Goal: Book appointment/travel/reservation

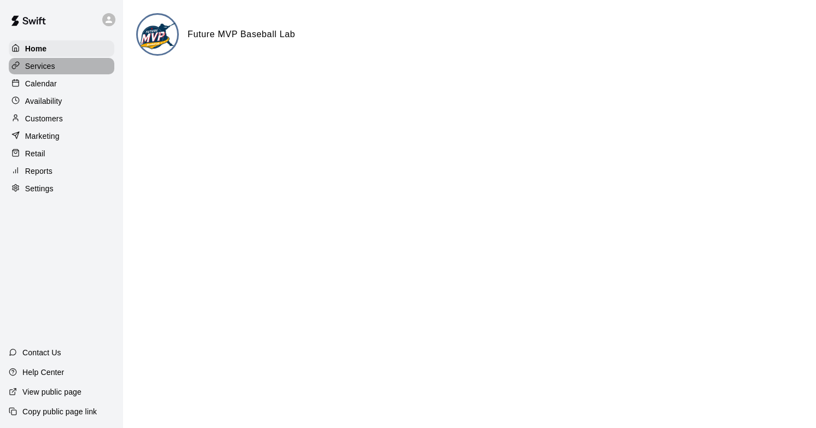
click at [68, 67] on div "Services" at bounding box center [62, 66] width 106 height 16
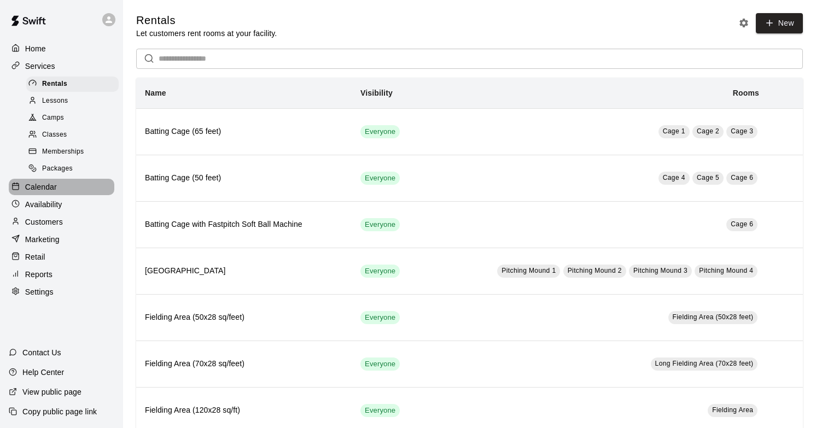
click at [66, 191] on div "Calendar" at bounding box center [62, 187] width 106 height 16
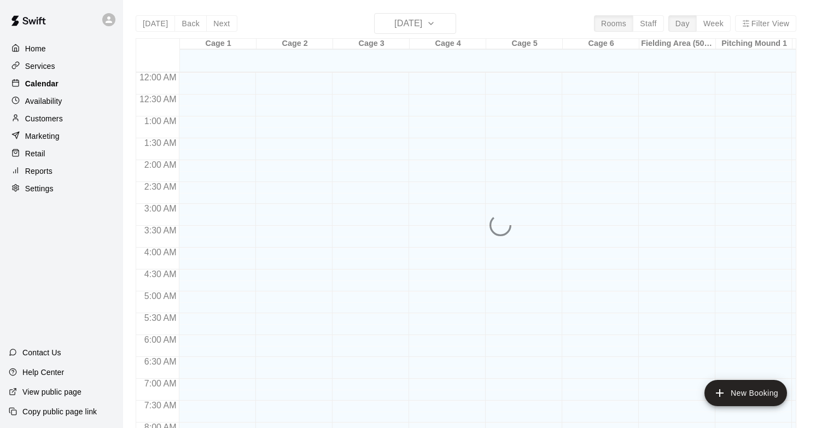
scroll to position [650, 0]
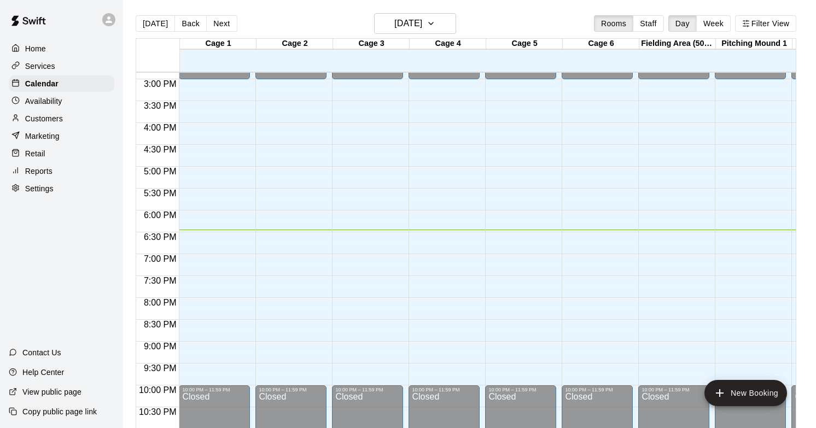
click at [55, 151] on div "Retail" at bounding box center [62, 153] width 106 height 16
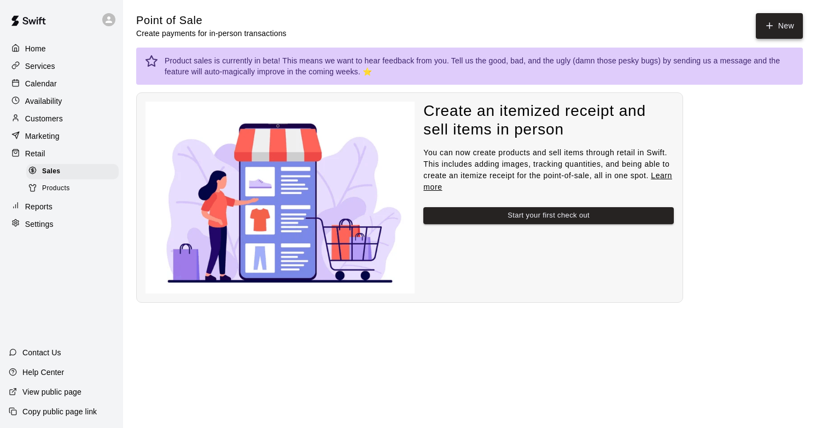
click at [785, 26] on button "New" at bounding box center [779, 26] width 47 height 26
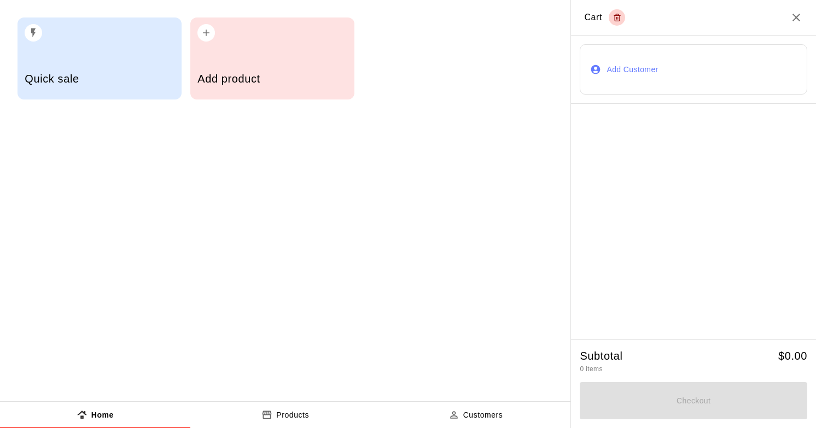
click at [247, 59] on div "Add product" at bounding box center [272, 59] width 164 height 82
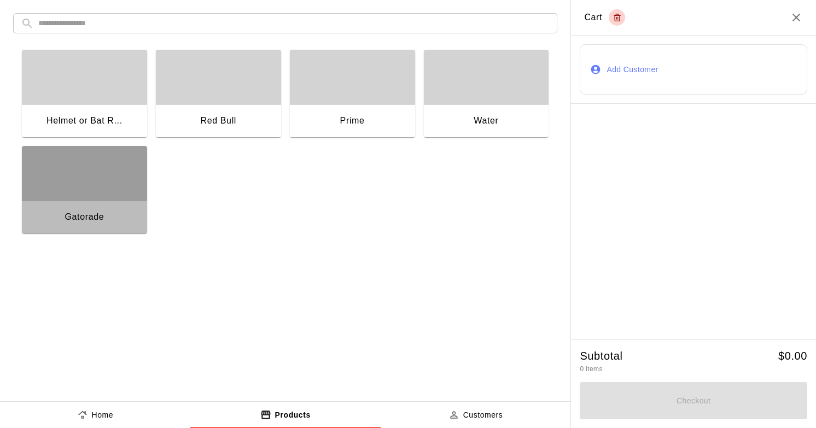
click at [97, 171] on div "button" at bounding box center [84, 173] width 125 height 55
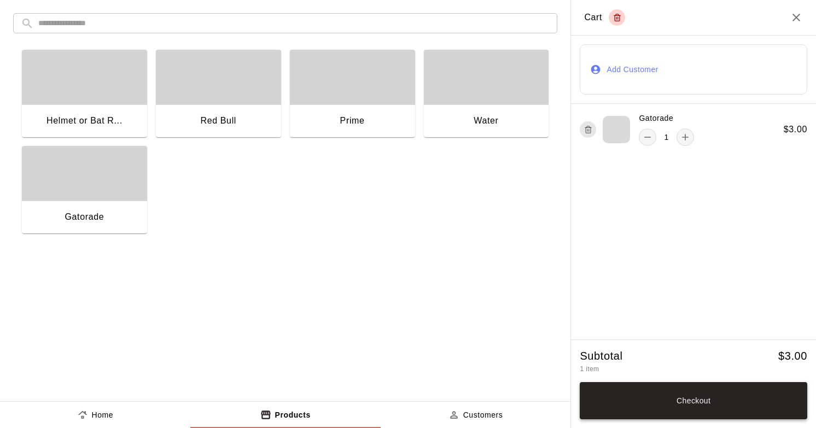
click at [716, 405] on button "Checkout" at bounding box center [694, 400] width 228 height 37
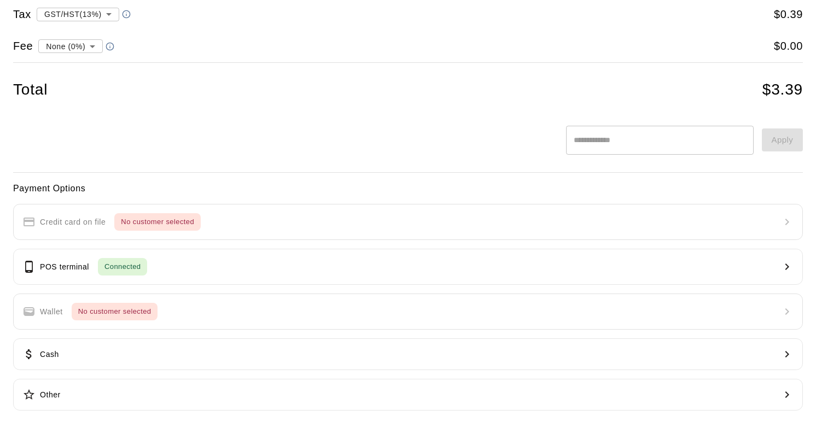
scroll to position [74, 0]
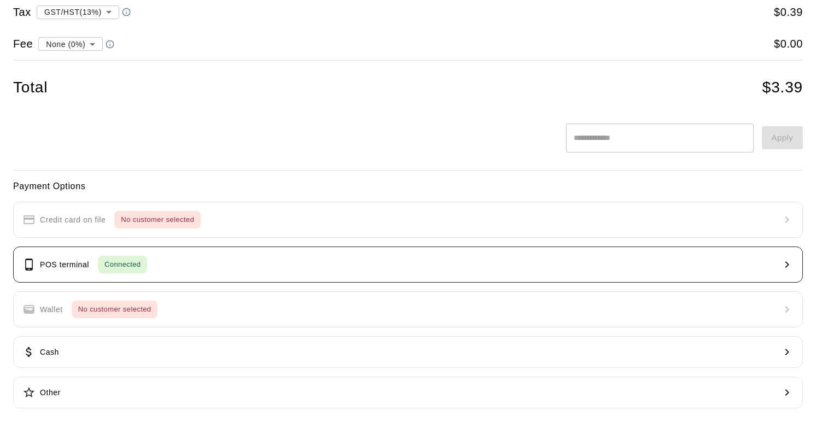
click at [328, 265] on button "POS terminal Connected" at bounding box center [408, 265] width 790 height 36
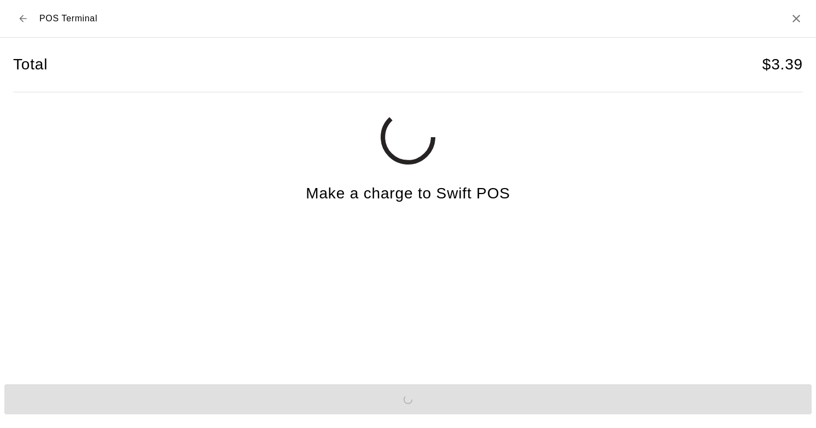
scroll to position [0, 0]
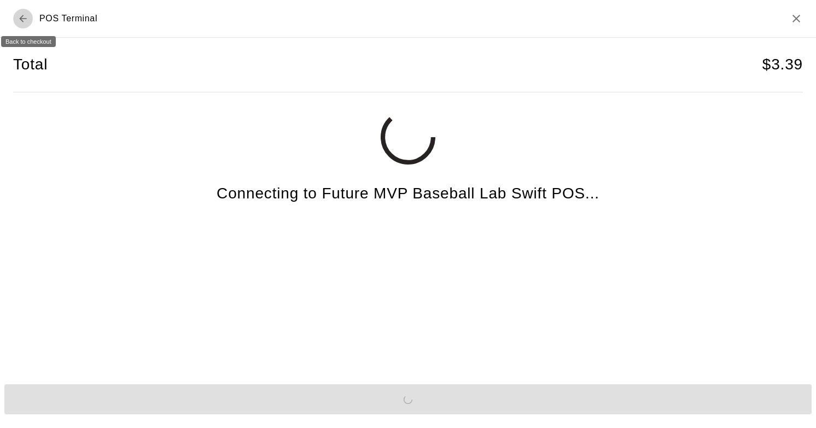
click at [25, 20] on icon "Back to checkout" at bounding box center [23, 18] width 11 height 11
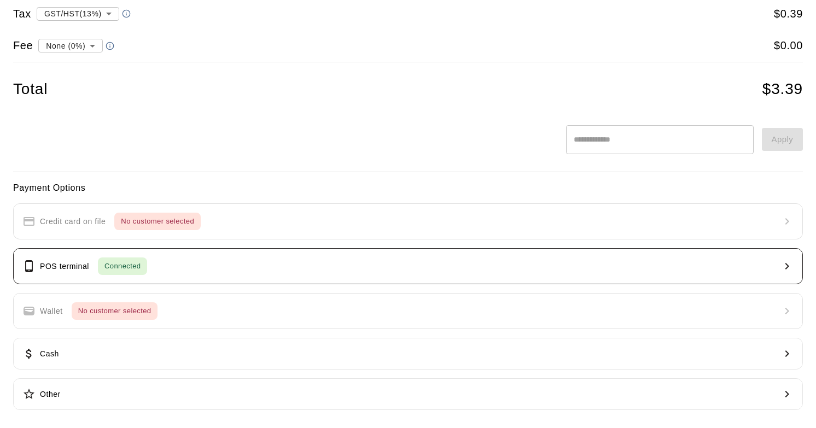
scroll to position [74, 0]
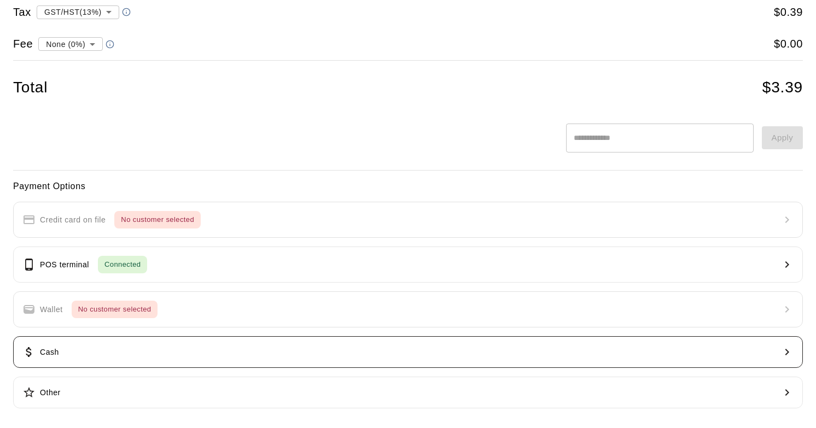
click at [238, 350] on button "Cash" at bounding box center [408, 352] width 790 height 32
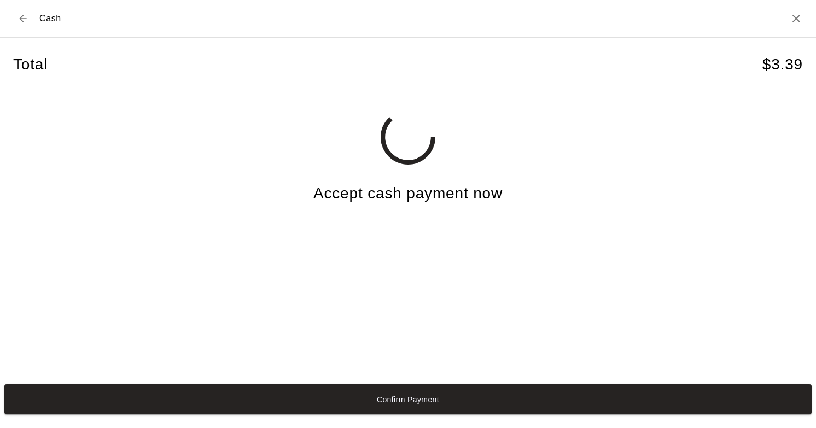
click at [26, 18] on icon "Back to checkout" at bounding box center [23, 18] width 11 height 11
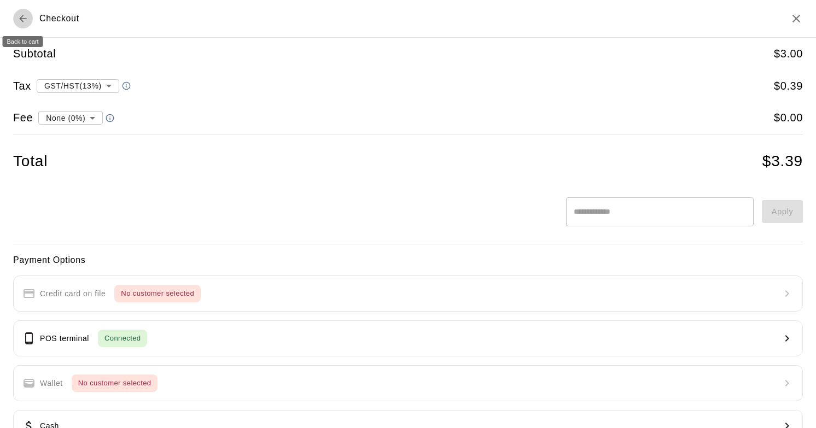
click at [25, 18] on icon "Back to cart" at bounding box center [23, 18] width 11 height 11
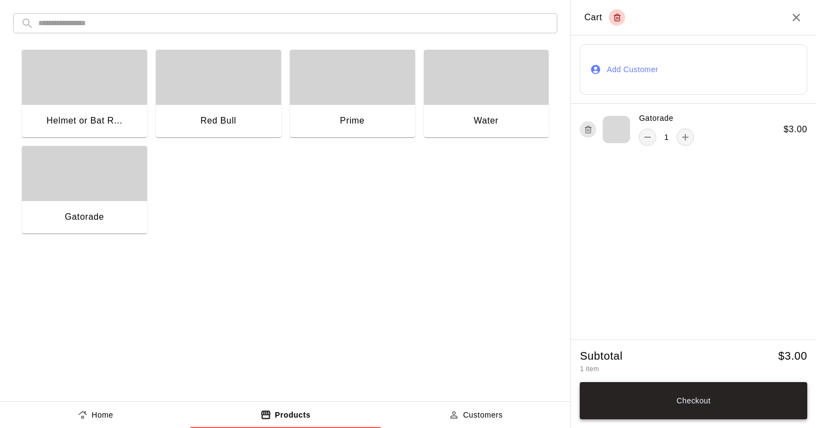
click at [651, 402] on button "Checkout" at bounding box center [694, 400] width 228 height 37
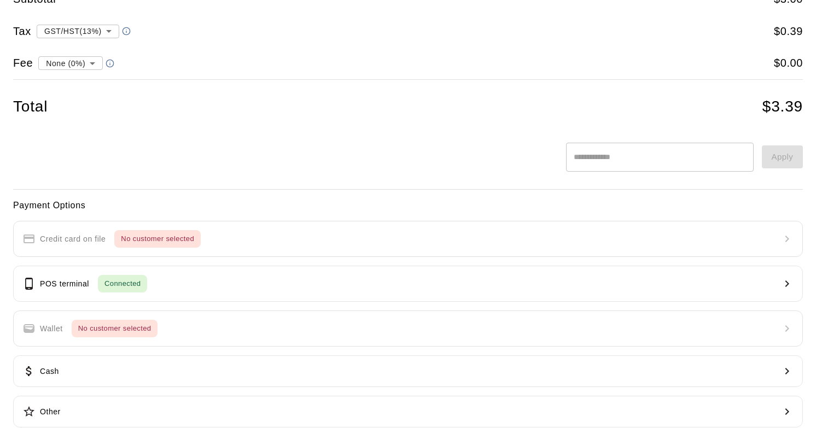
scroll to position [74, 0]
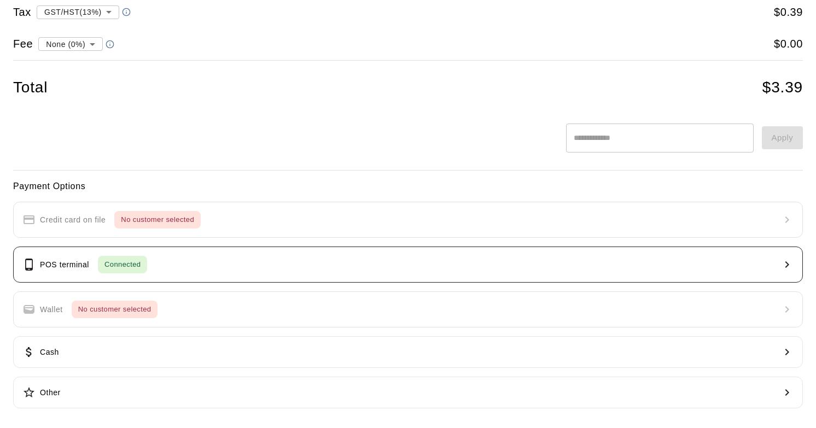
click at [331, 259] on button "POS terminal Connected" at bounding box center [408, 265] width 790 height 36
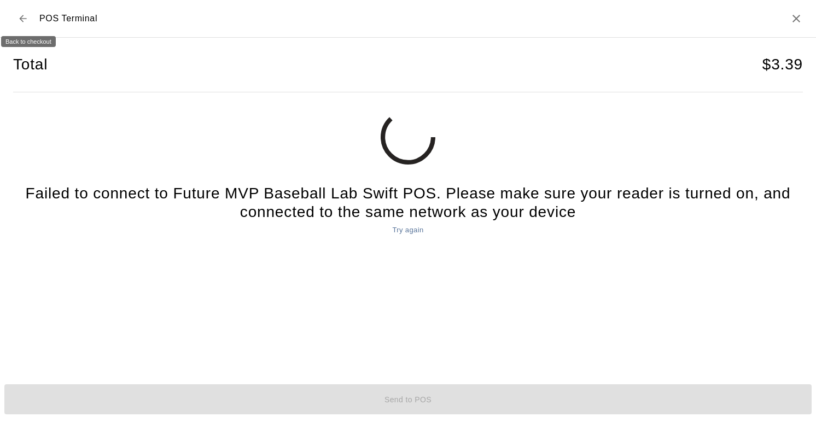
click at [26, 21] on icon "Back to checkout" at bounding box center [23, 18] width 11 height 11
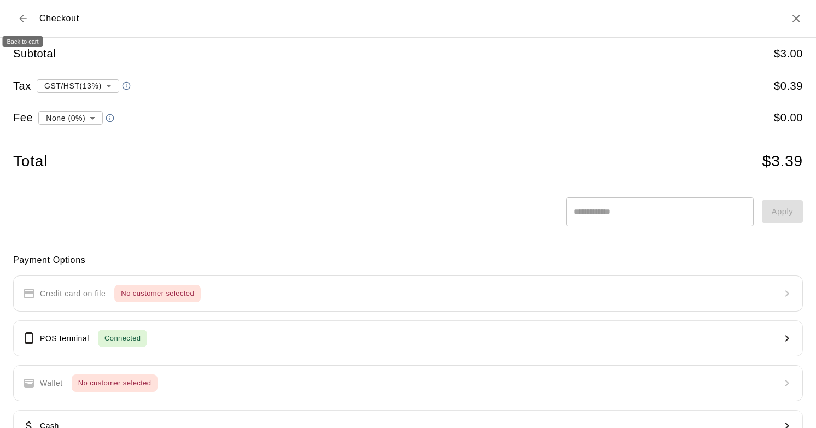
click at [26, 21] on icon "Back to cart" at bounding box center [23, 18] width 11 height 11
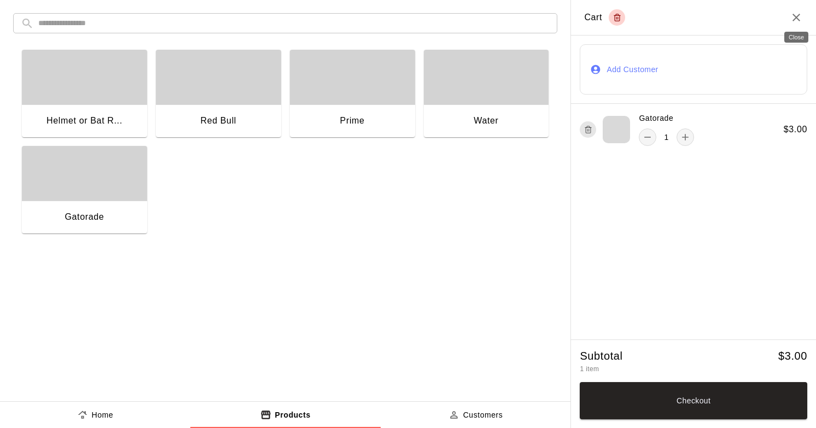
click at [798, 19] on icon "Close" at bounding box center [796, 18] width 8 height 8
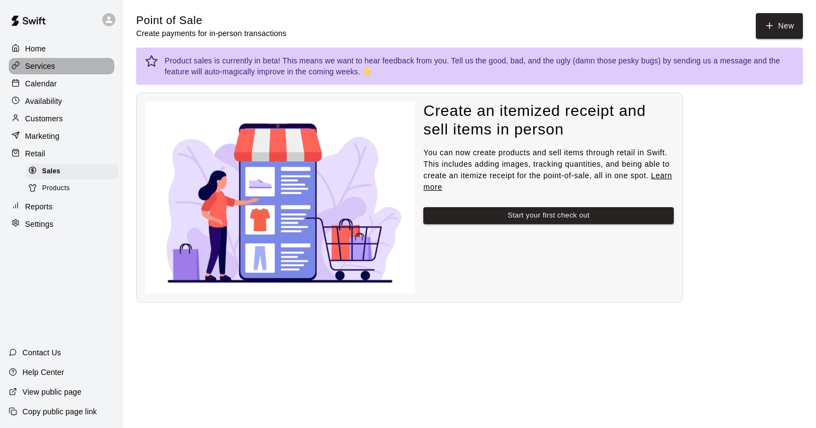
click at [68, 70] on div "Services" at bounding box center [62, 66] width 106 height 16
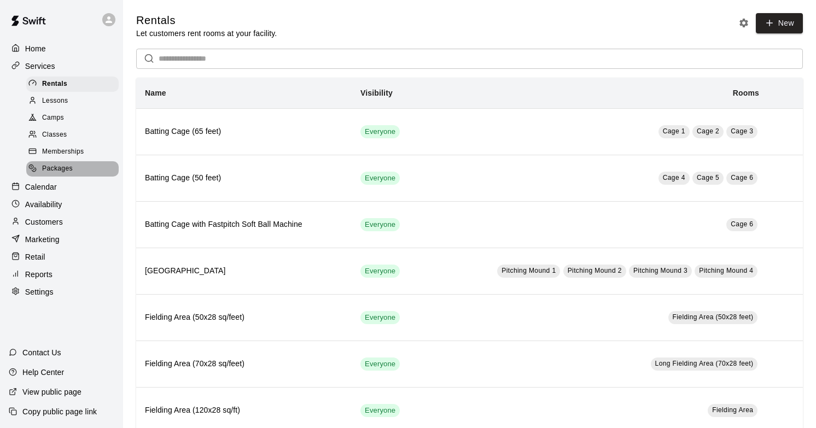
click at [74, 172] on div "Packages" at bounding box center [72, 168] width 92 height 15
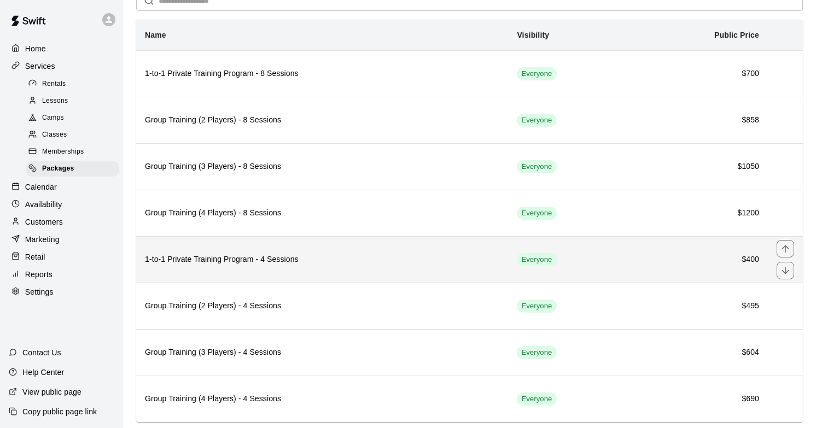
scroll to position [57, 0]
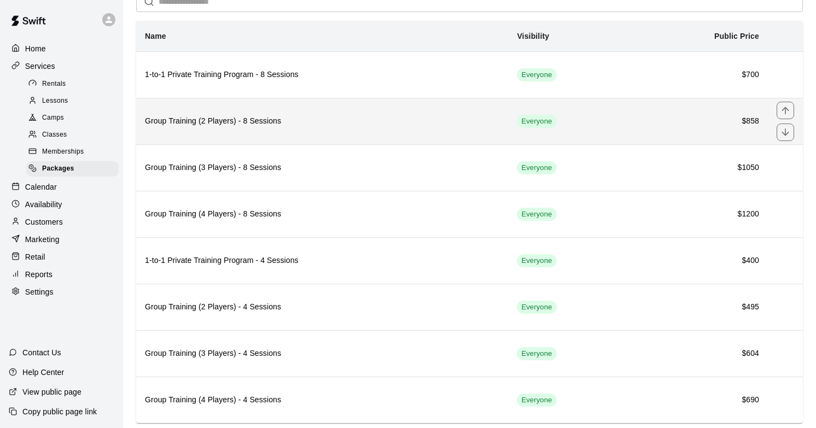
click at [394, 128] on th "Group Training (2 Players) - 8 Sessions" at bounding box center [322, 121] width 372 height 46
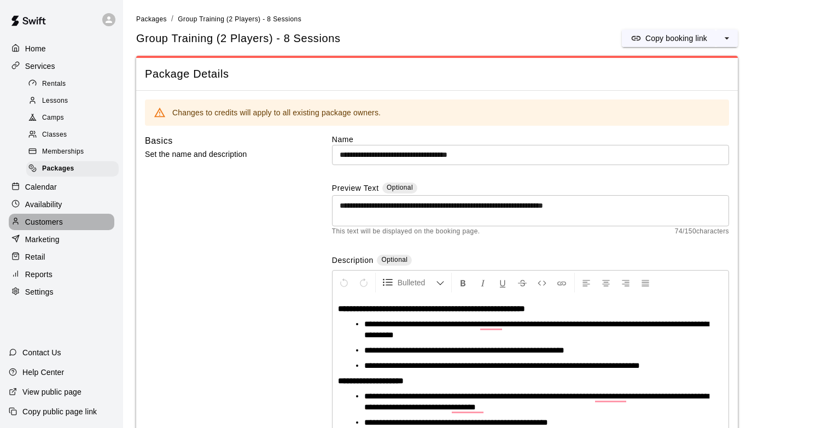
click at [60, 223] on p "Customers" at bounding box center [44, 222] width 38 height 11
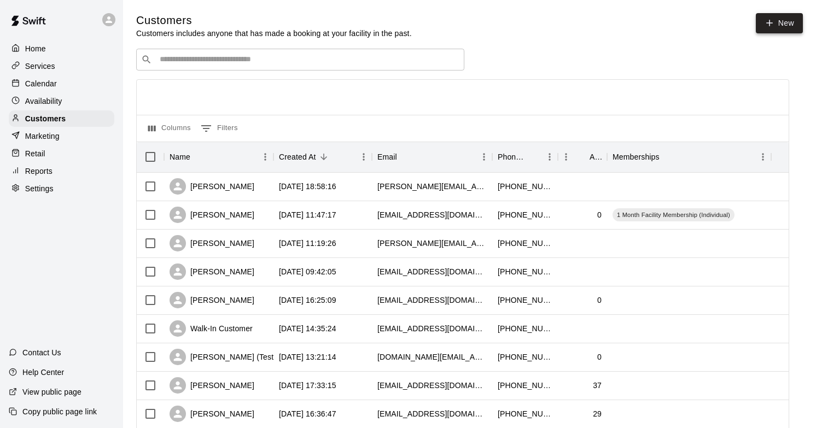
click at [776, 23] on link "New" at bounding box center [779, 23] width 47 height 20
select select "**"
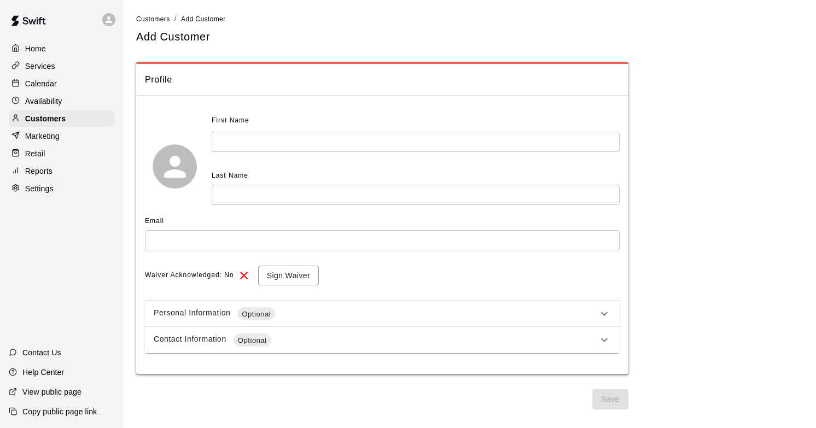
click at [299, 145] on input "text" at bounding box center [416, 142] width 408 height 20
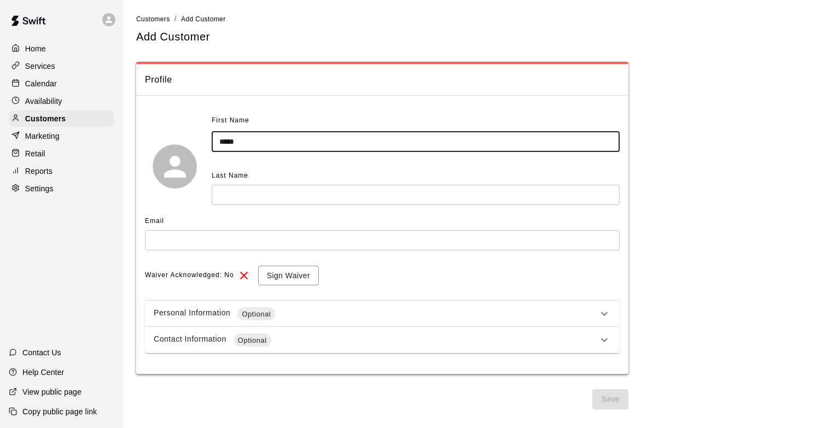
type input "*****"
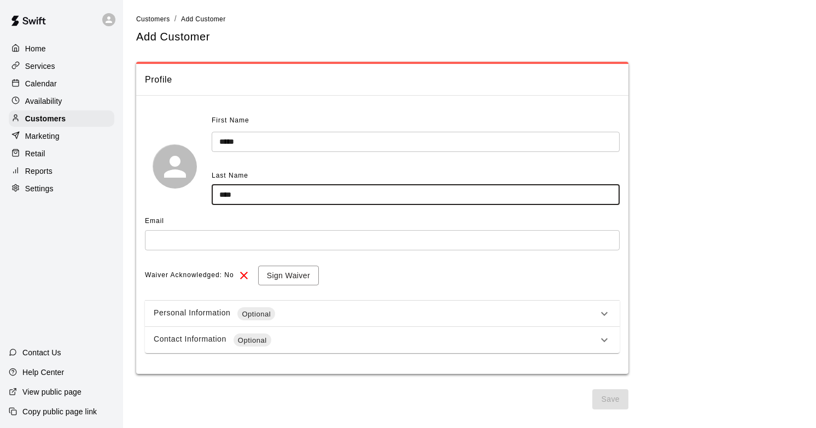
type input "****"
click at [252, 238] on input "text" at bounding box center [382, 240] width 475 height 20
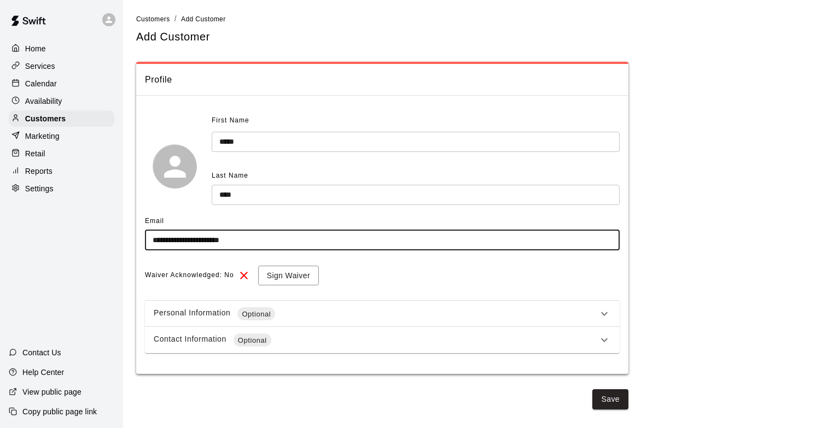
type input "**********"
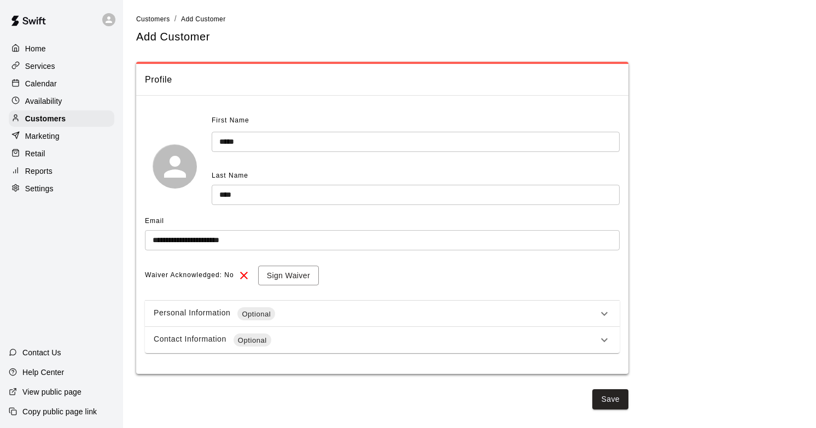
click at [346, 307] on div "Personal Information Optional" at bounding box center [376, 313] width 444 height 13
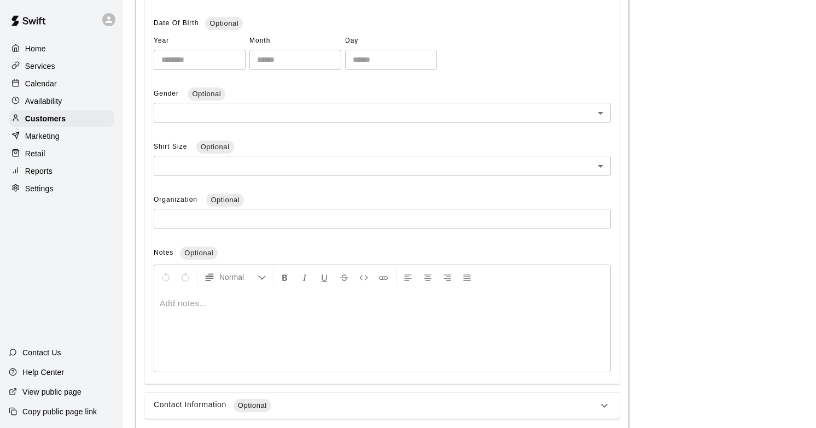
scroll to position [381, 0]
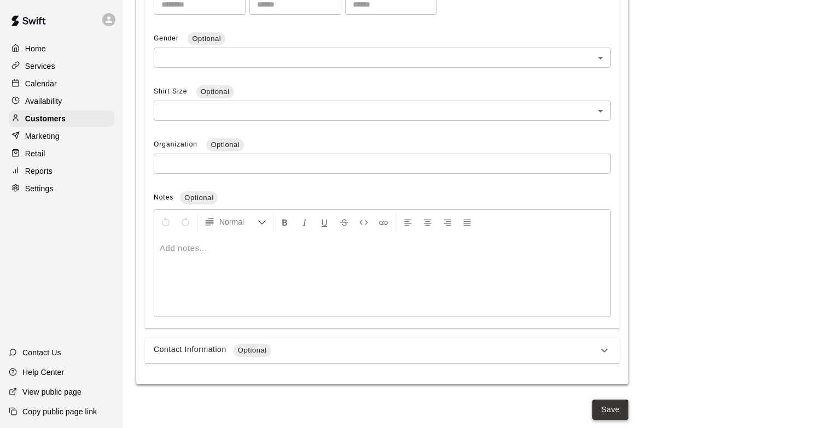
click at [616, 414] on button "Save" at bounding box center [610, 410] width 36 height 20
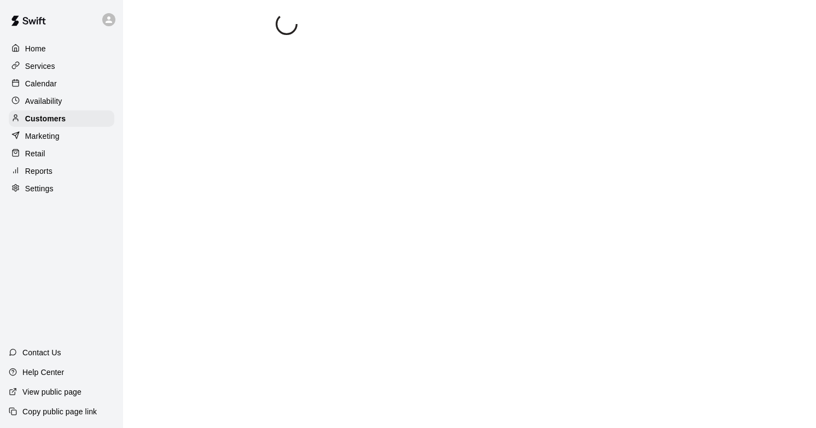
scroll to position [0, 0]
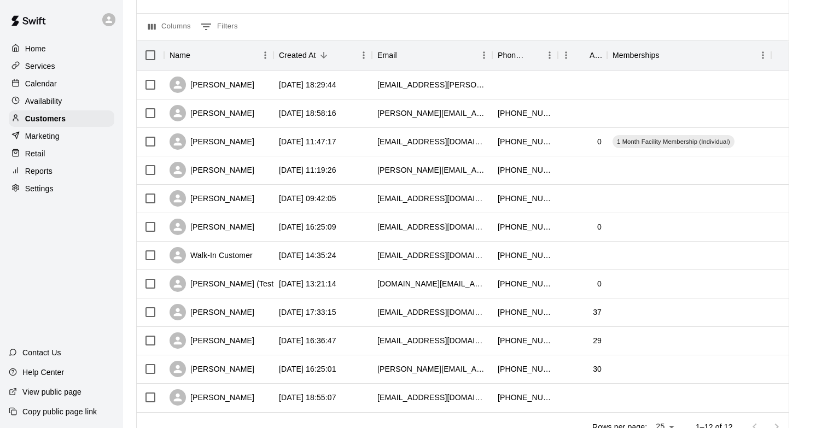
scroll to position [67, 0]
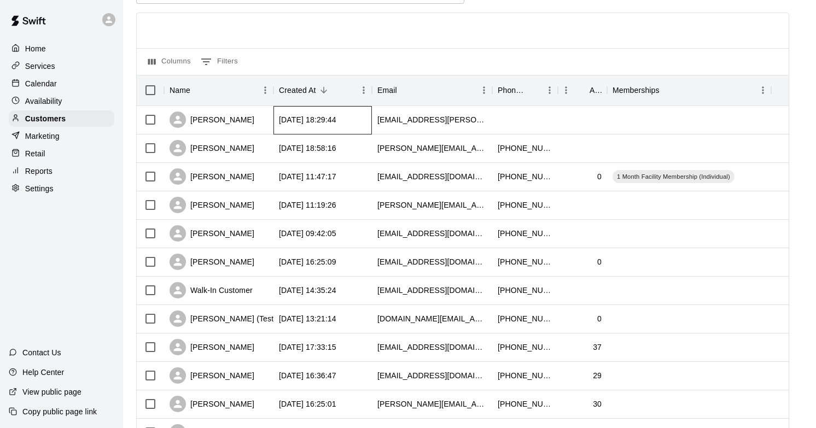
click at [364, 118] on div "[DATE] 18:29:44" at bounding box center [322, 120] width 98 height 28
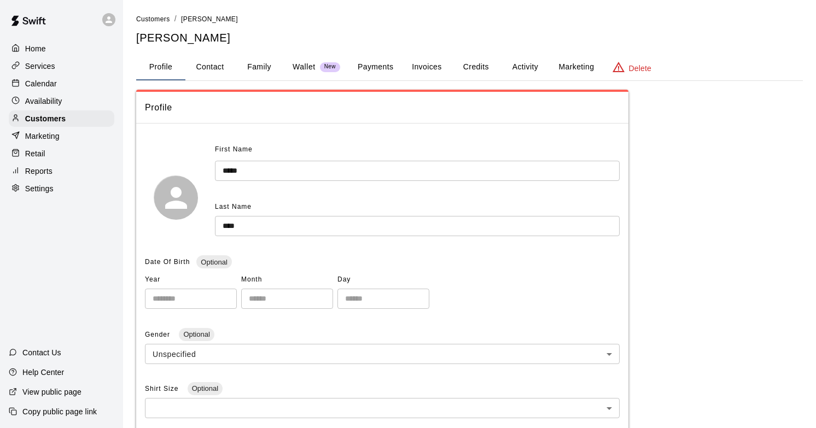
click at [532, 68] on button "Activity" at bounding box center [524, 67] width 49 height 26
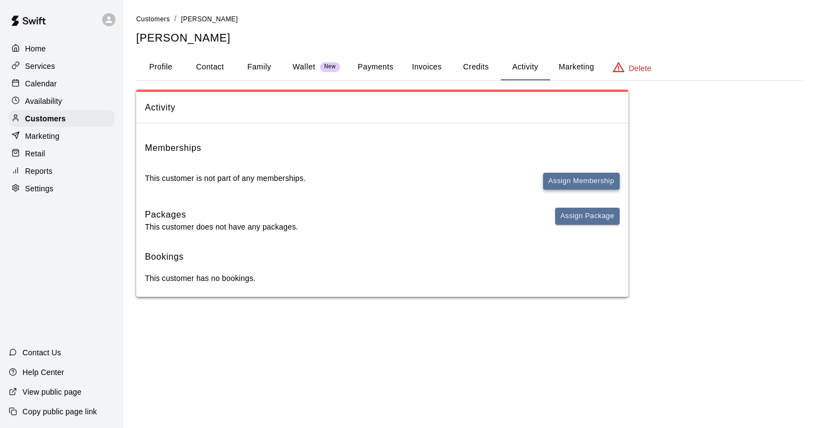
click at [591, 177] on button "Assign Membership" at bounding box center [581, 181] width 77 height 17
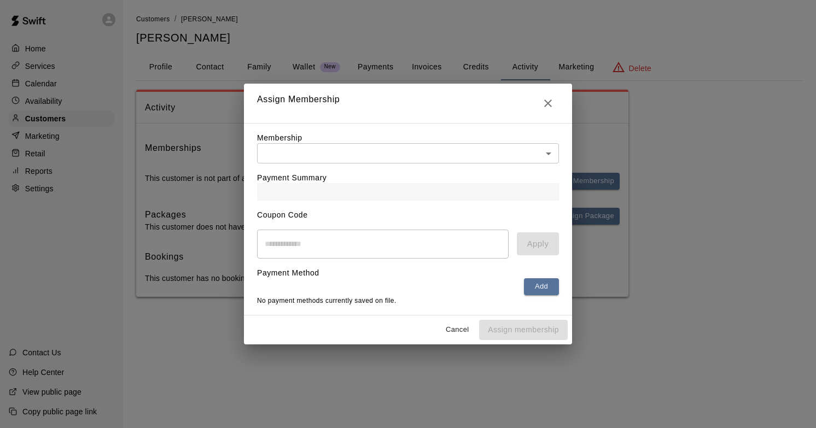
click at [417, 169] on div "Payment Summary" at bounding box center [408, 182] width 302 height 37
click at [447, 150] on body "Home Services Calendar Availability Customers Marketing Retail Reports Settings…" at bounding box center [408, 159] width 816 height 319
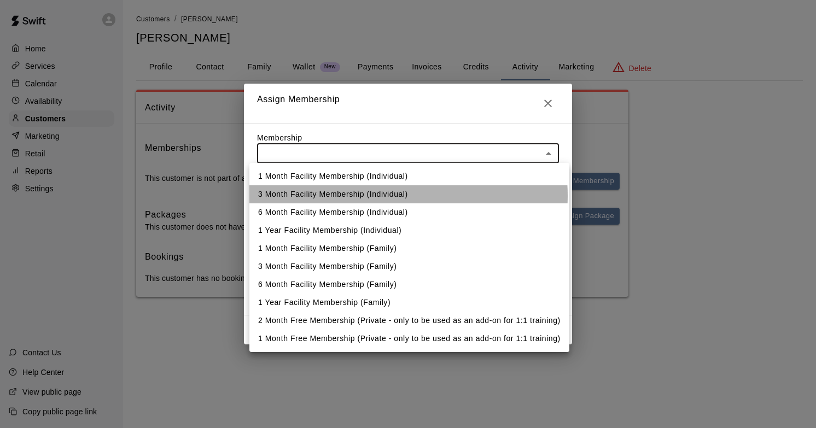
click at [392, 196] on li "3 Month Facility Membership (Individual)" at bounding box center [409, 194] width 320 height 18
type input "**********"
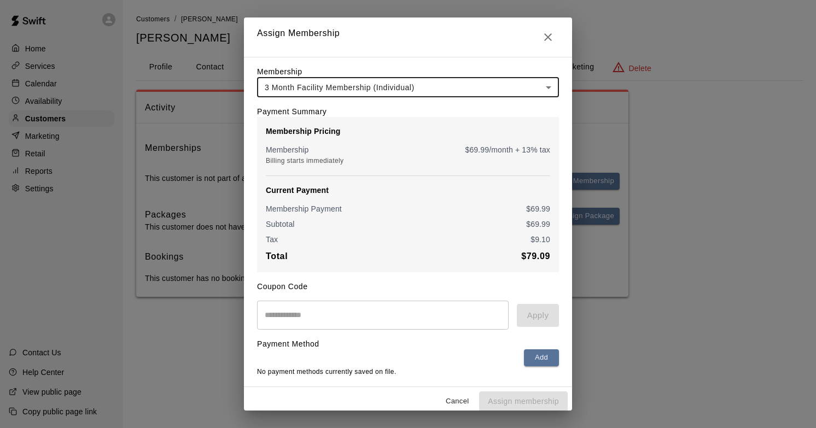
scroll to position [8, 0]
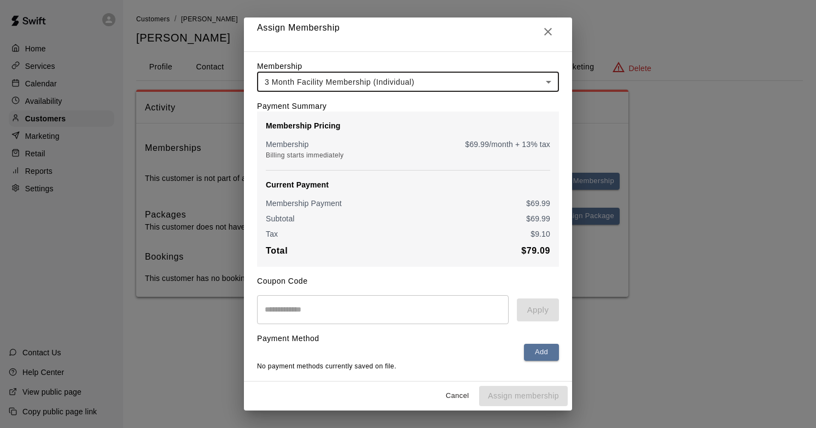
click at [470, 78] on body "**********" at bounding box center [408, 159] width 816 height 319
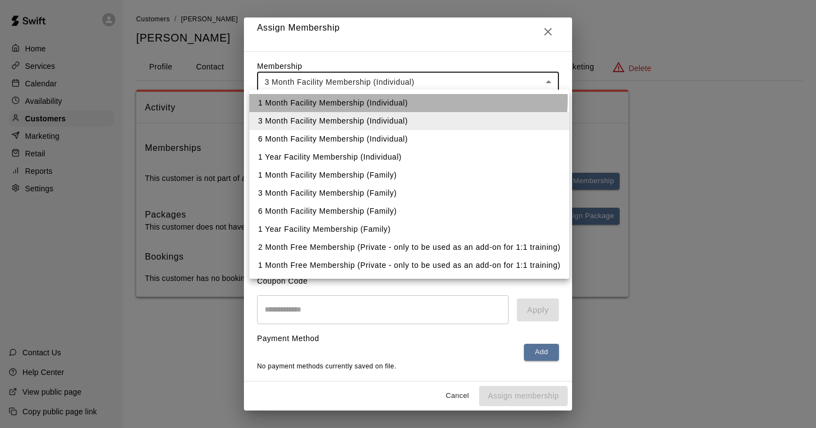
click at [389, 99] on li "1 Month Facility Membership (Individual)" at bounding box center [409, 103] width 320 height 18
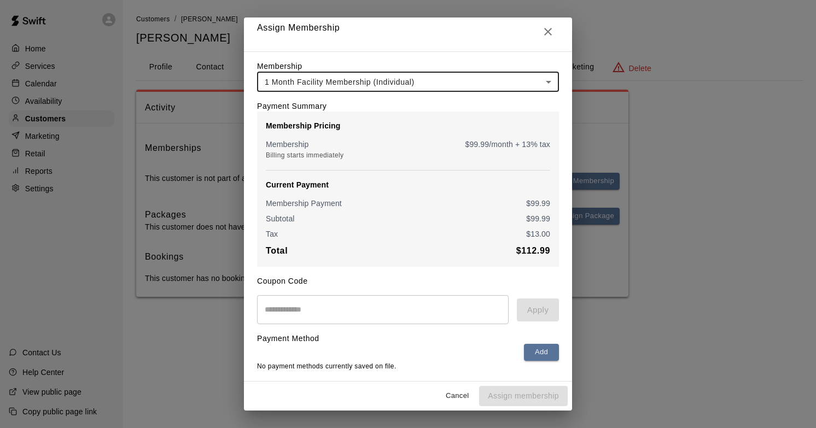
click at [456, 395] on button "Cancel" at bounding box center [457, 396] width 35 height 17
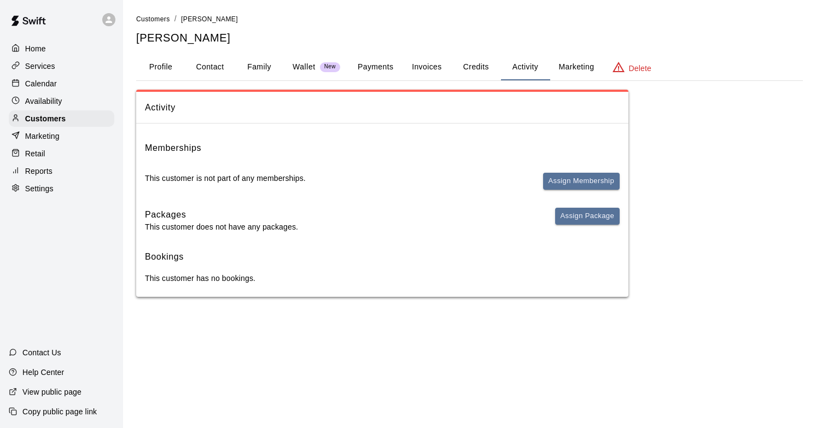
scroll to position [0, 0]
click at [569, 185] on button "Assign Membership" at bounding box center [581, 181] width 77 height 17
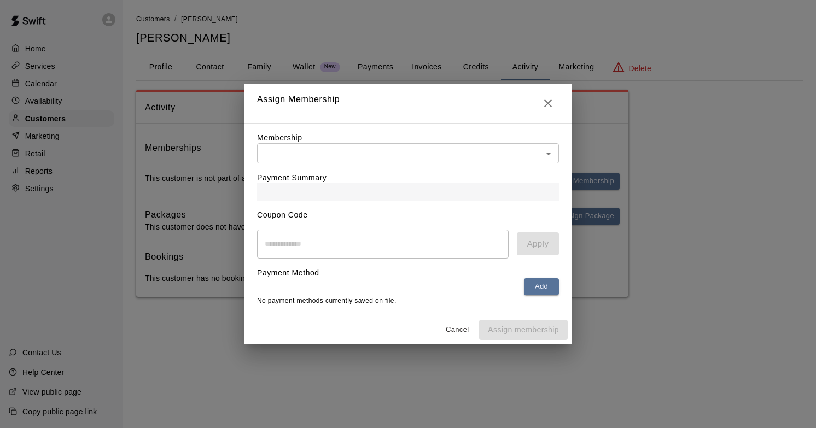
click at [505, 158] on body "Home Services Calendar Availability Customers Marketing Retail Reports Settings…" at bounding box center [408, 159] width 816 height 319
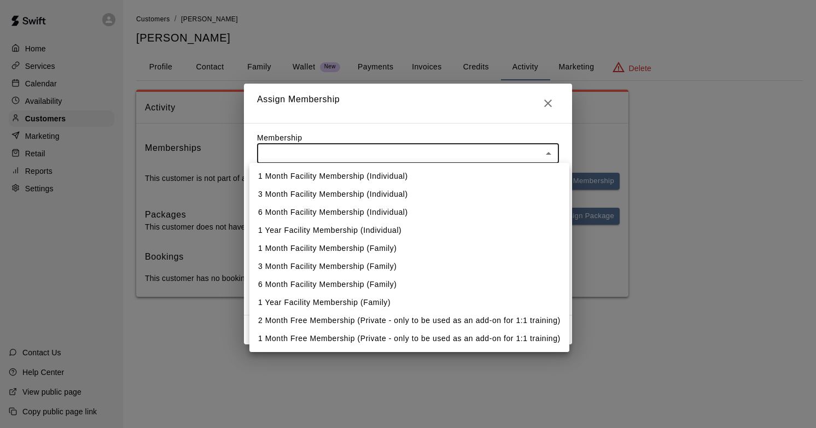
click at [413, 172] on li "1 Month Facility Membership (Individual)" at bounding box center [409, 176] width 320 height 18
type input "**********"
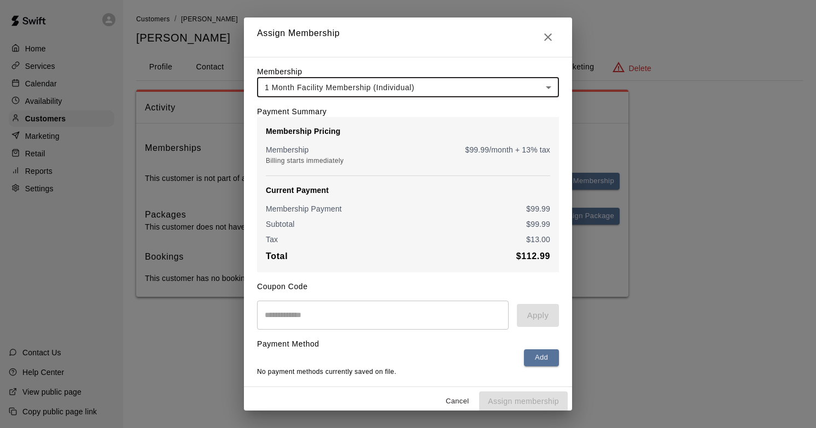
scroll to position [8, 0]
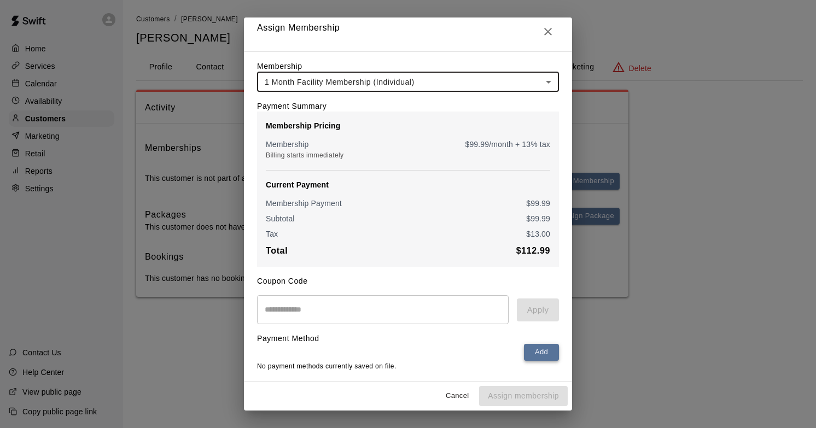
click at [540, 352] on button "Add" at bounding box center [541, 352] width 35 height 17
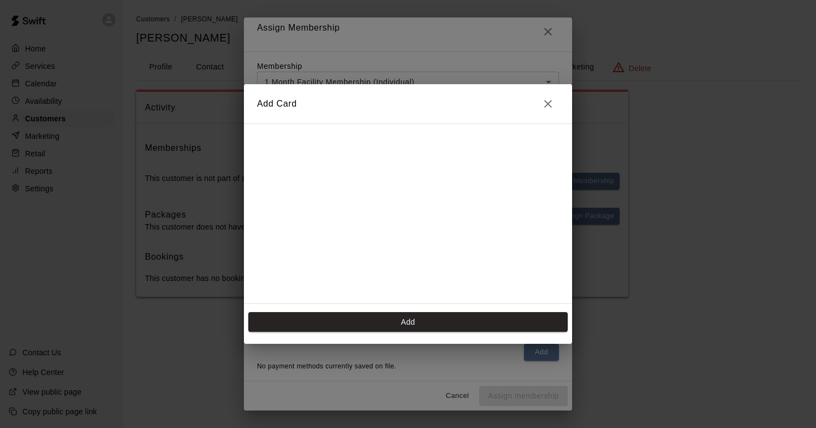
scroll to position [16, 0]
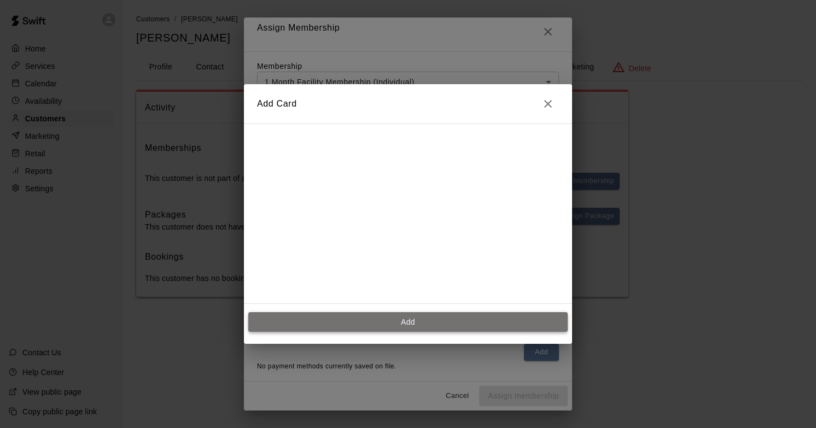
click at [362, 320] on button "Add" at bounding box center [407, 322] width 319 height 20
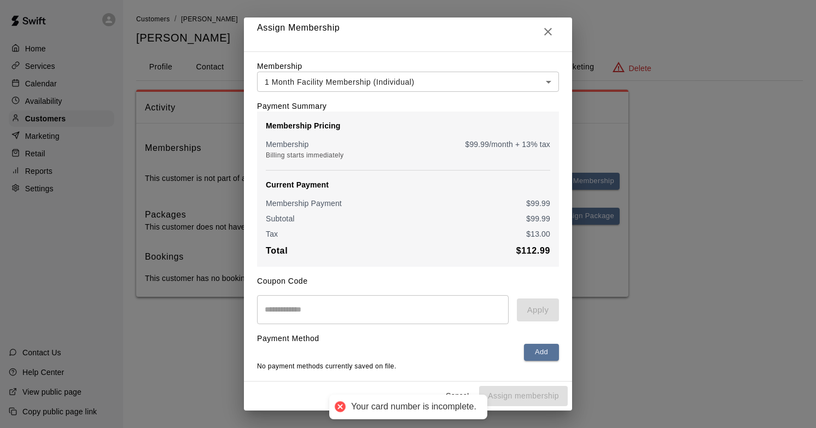
click at [535, 389] on div "Cancel Assign membership" at bounding box center [408, 396] width 328 height 29
click at [451, 394] on button "Cancel" at bounding box center [457, 396] width 35 height 17
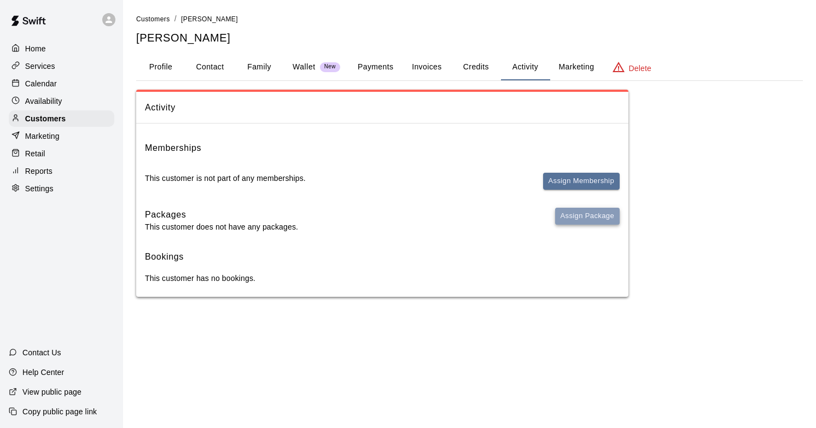
click at [581, 218] on button "Assign Package" at bounding box center [587, 216] width 65 height 17
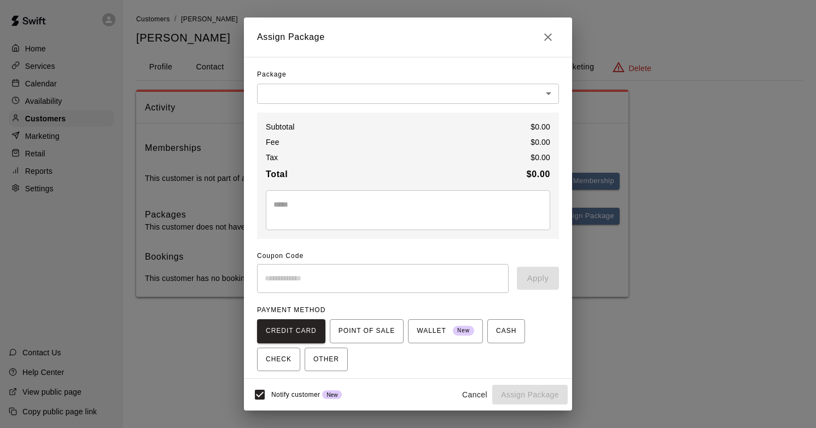
click at [432, 85] on body "Home Services Calendar Availability Customers Marketing Retail Reports Settings…" at bounding box center [408, 159] width 816 height 319
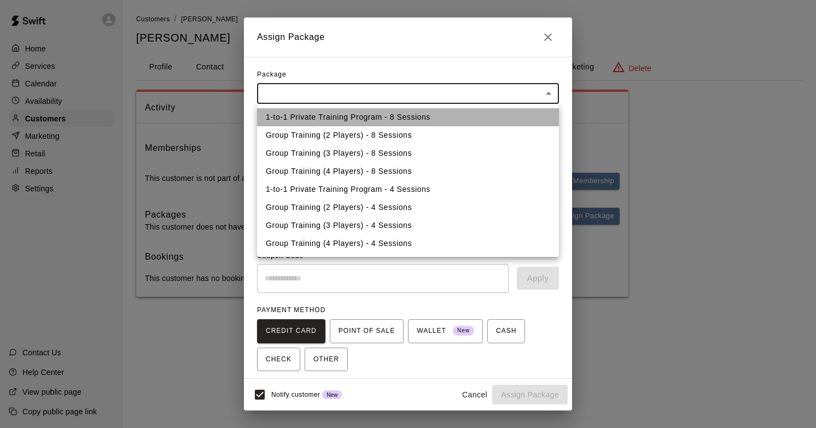
click at [409, 120] on li "1-to-1 Private Training Program - 8 Sessions" at bounding box center [408, 117] width 302 height 18
type input "**********"
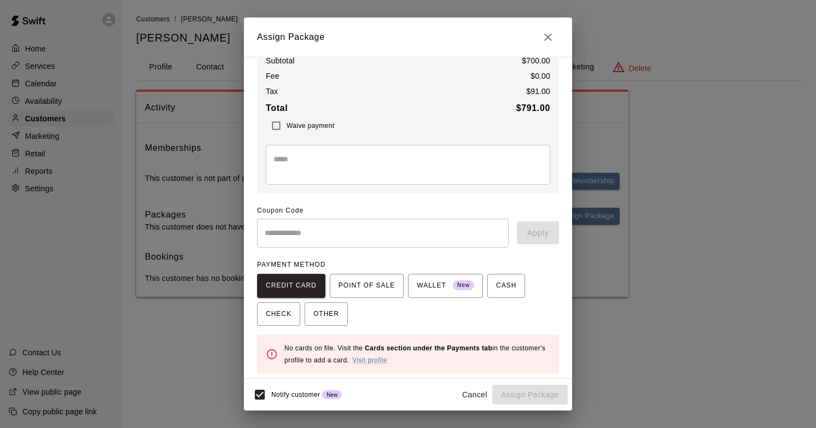
scroll to position [69, 0]
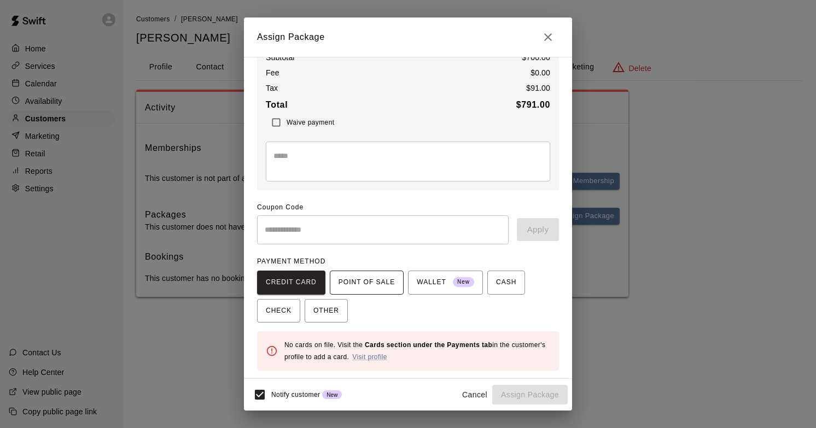
click at [359, 282] on span "POINT OF SALE" at bounding box center [367, 283] width 56 height 18
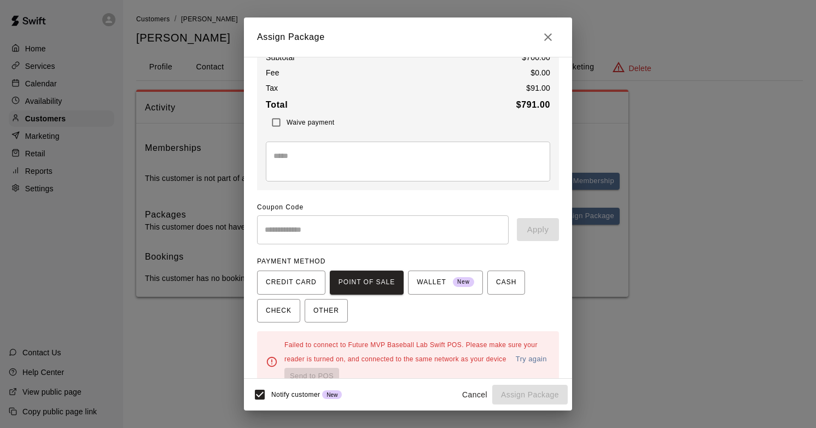
scroll to position [91, 0]
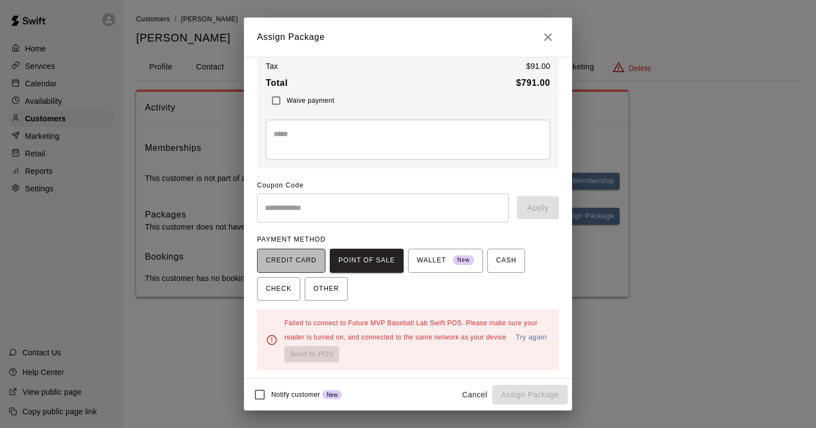
click at [309, 268] on span "CREDIT CARD" at bounding box center [291, 261] width 51 height 18
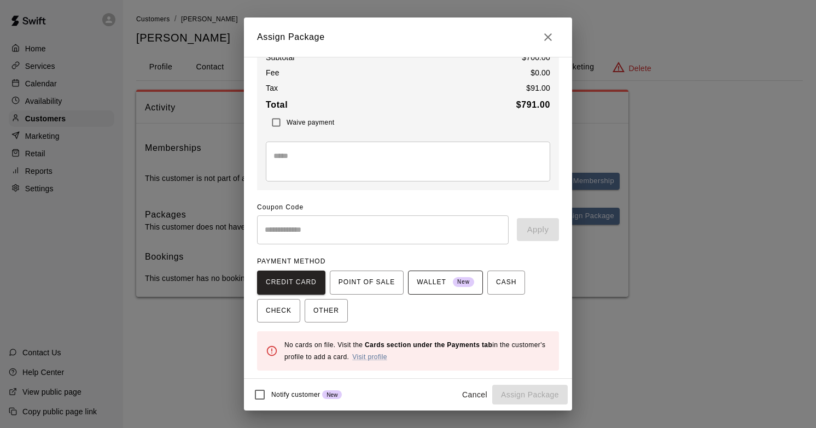
click at [433, 285] on span "WALLET New" at bounding box center [445, 283] width 57 height 18
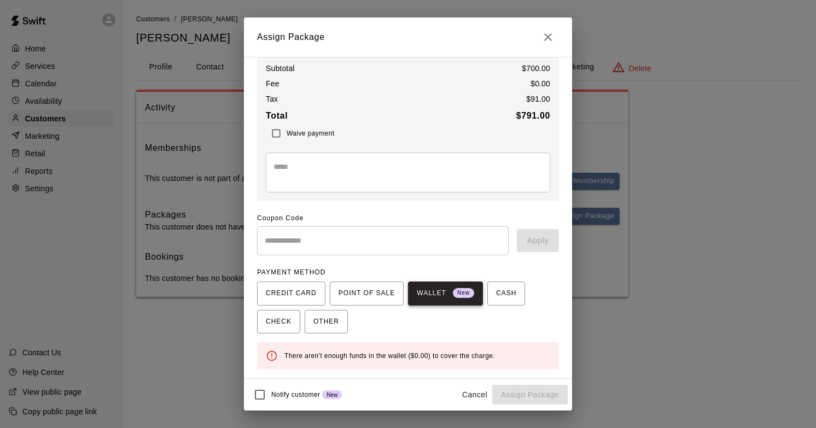
scroll to position [58, 0]
click at [476, 294] on div "CREDIT CARD POINT OF SALE WALLET New CASH CHECK OTHER" at bounding box center [408, 308] width 302 height 53
click at [499, 294] on span "CASH" at bounding box center [506, 294] width 20 height 18
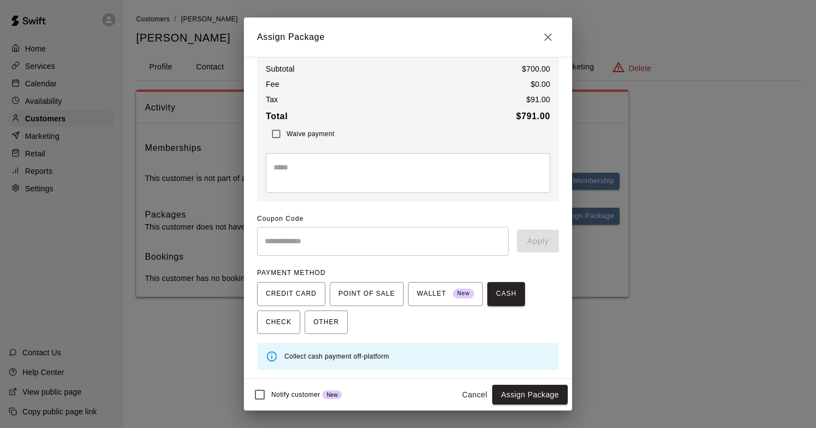
click at [547, 45] on button "Close" at bounding box center [548, 37] width 22 height 22
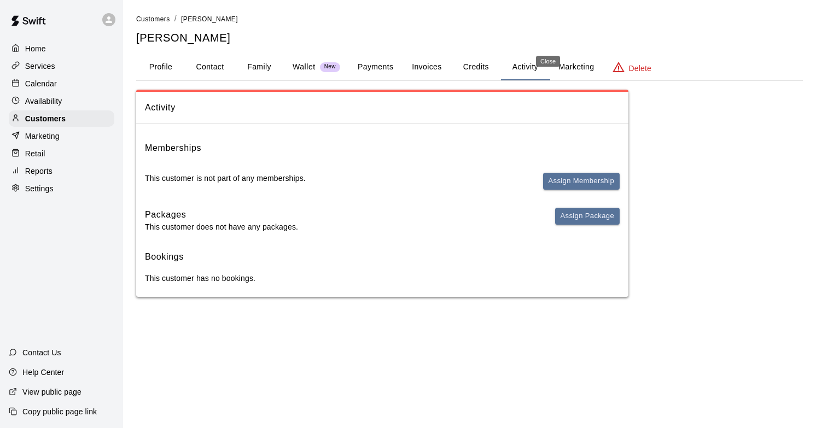
scroll to position [49, 0]
click at [70, 102] on div "Availability" at bounding box center [62, 101] width 106 height 16
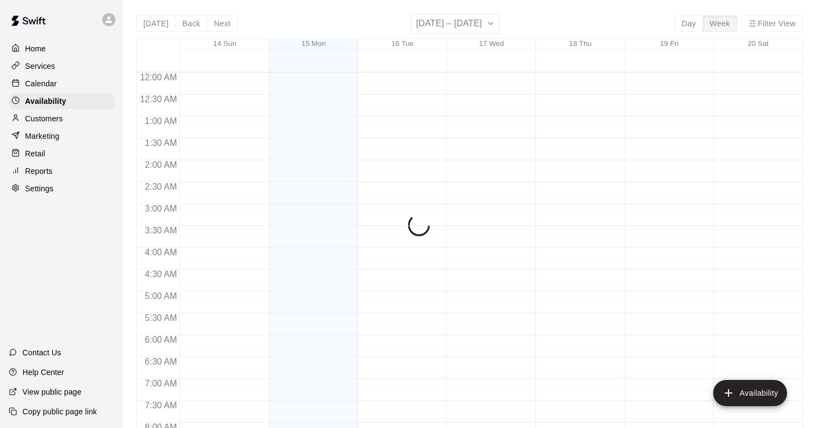
scroll to position [683, 0]
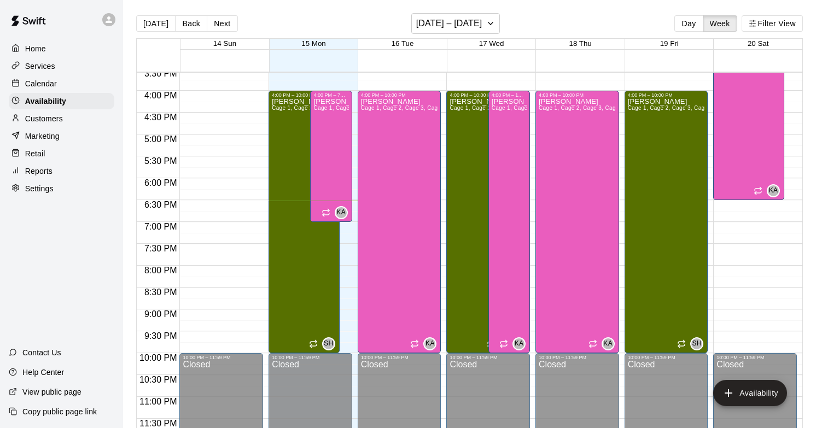
click at [60, 120] on p "Customers" at bounding box center [44, 118] width 38 height 11
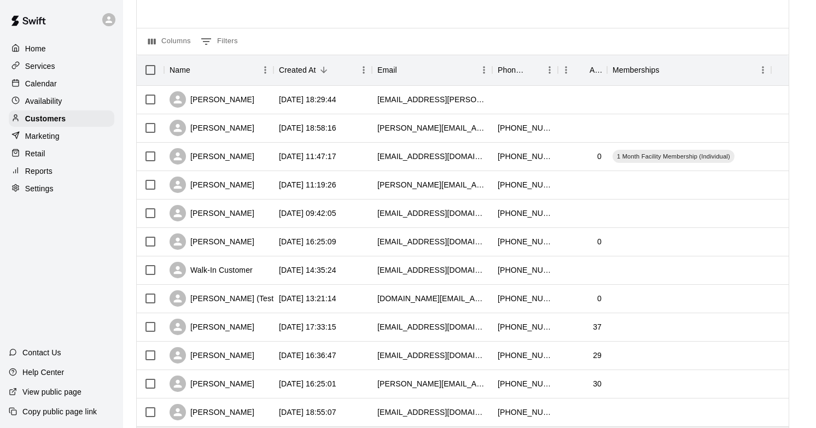
scroll to position [146, 0]
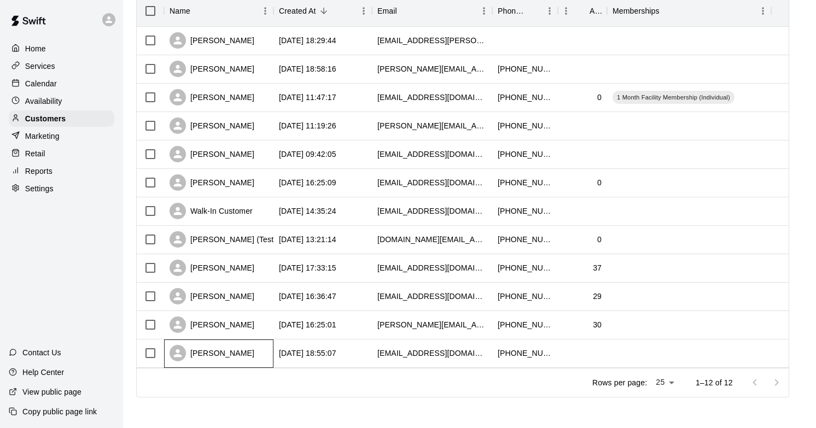
click at [234, 353] on div "[PERSON_NAME]" at bounding box center [212, 353] width 85 height 16
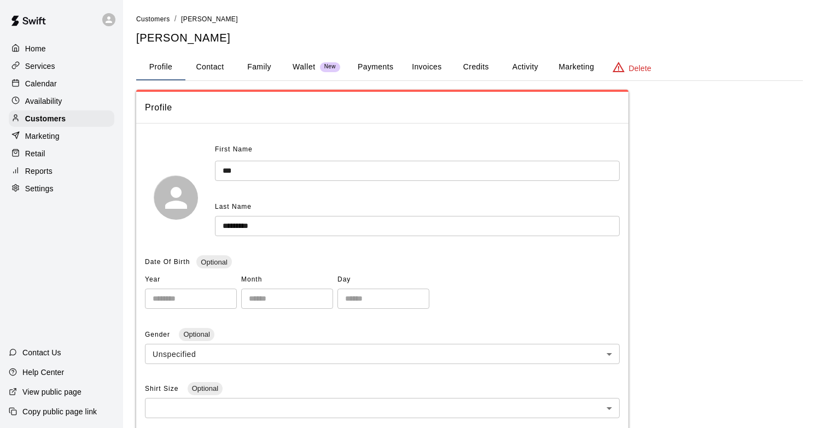
click at [512, 62] on button "Activity" at bounding box center [524, 67] width 49 height 26
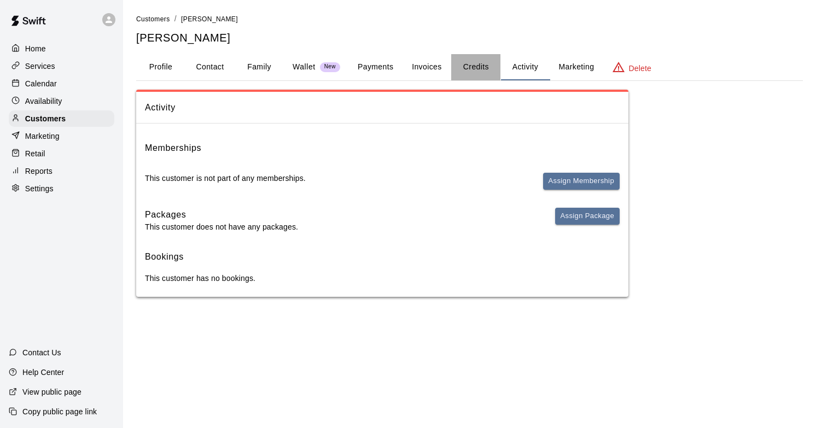
click at [476, 67] on button "Credits" at bounding box center [475, 67] width 49 height 26
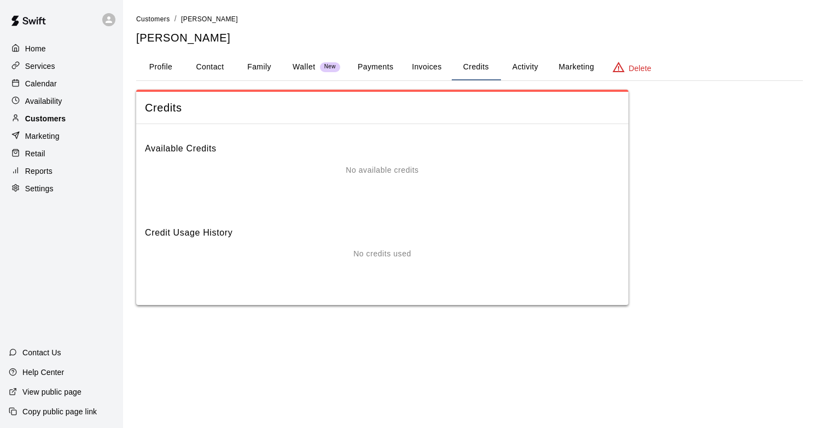
click at [74, 113] on div "Customers" at bounding box center [62, 118] width 106 height 16
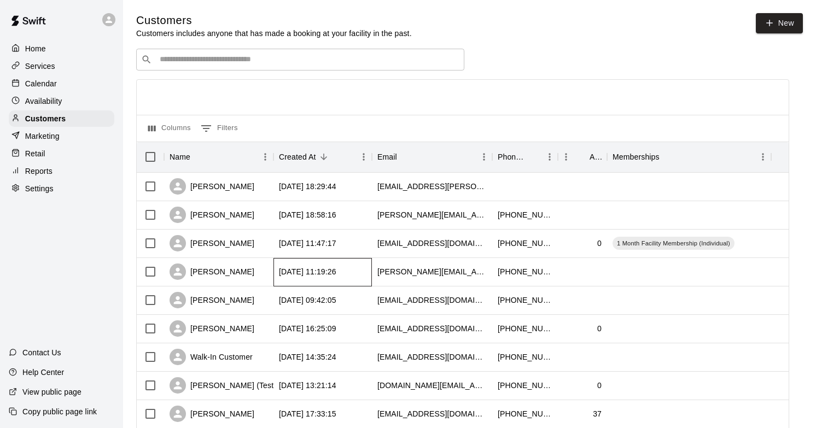
click at [284, 273] on div "[DATE] 11:19:26" at bounding box center [307, 271] width 57 height 11
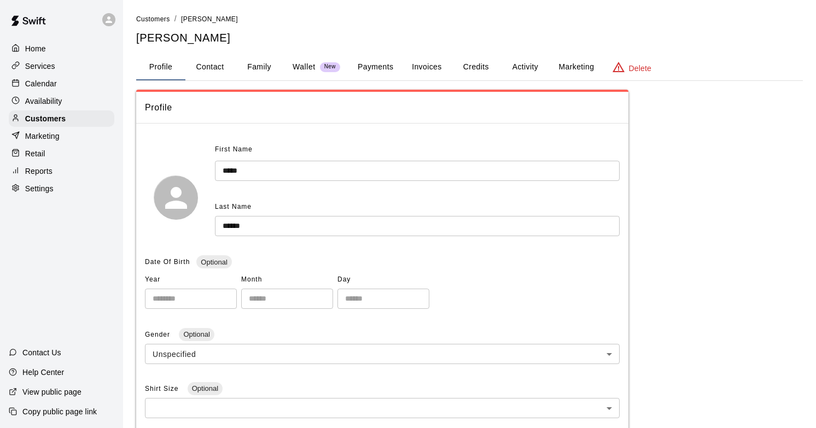
click at [419, 68] on button "Invoices" at bounding box center [426, 67] width 49 height 26
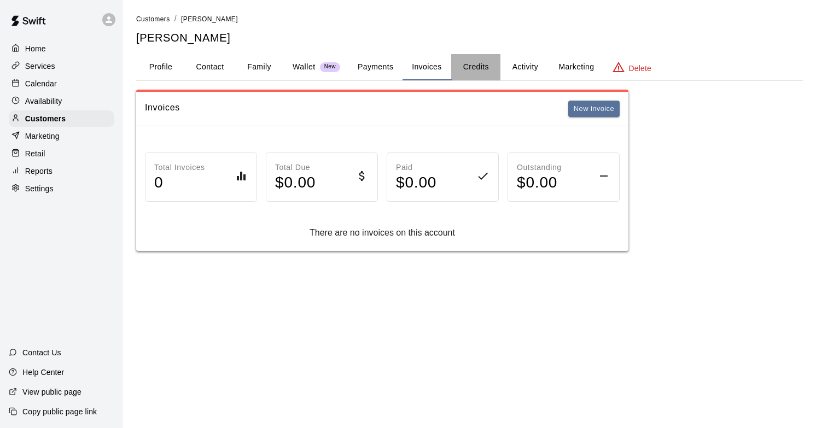
click at [477, 67] on button "Credits" at bounding box center [475, 67] width 49 height 26
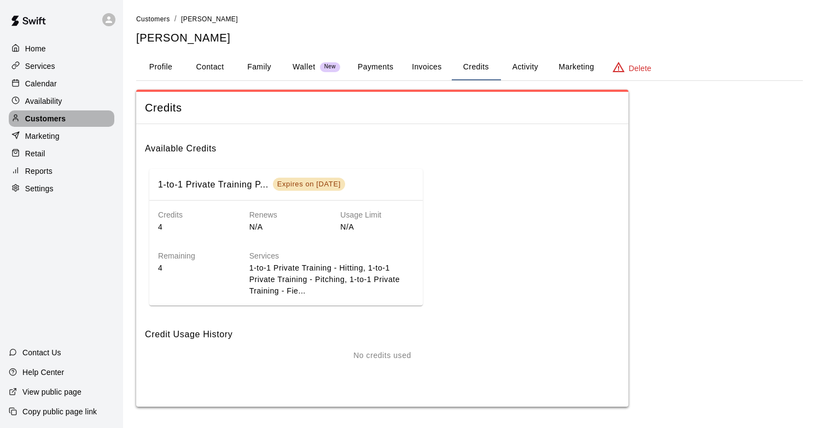
click at [66, 117] on div "Customers" at bounding box center [62, 118] width 106 height 16
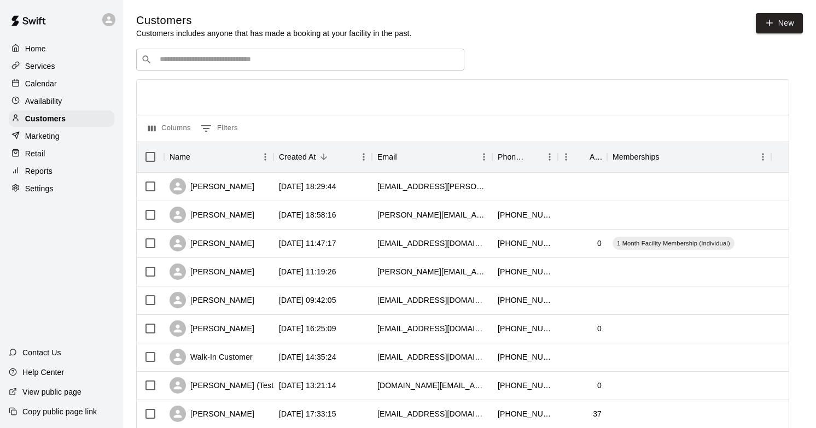
click at [329, 50] on div "​ ​" at bounding box center [300, 60] width 328 height 22
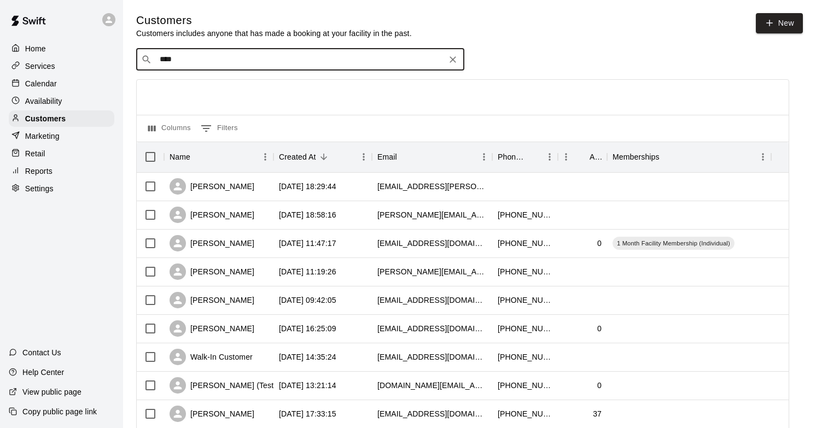
type input "*****"
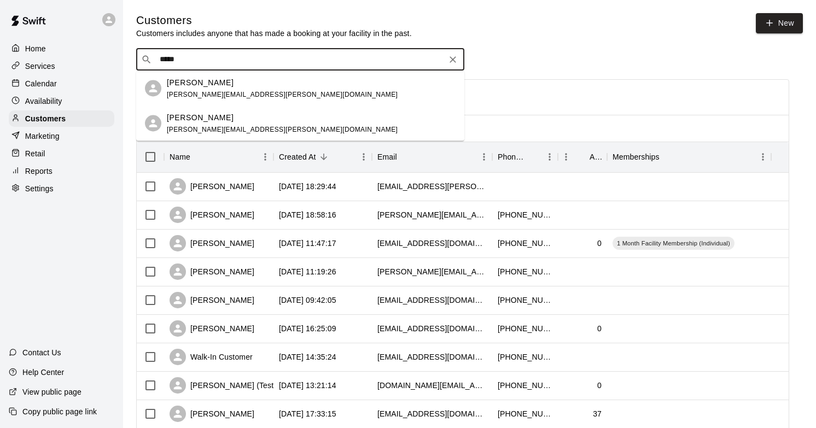
click at [252, 94] on span "[PERSON_NAME][EMAIL_ADDRESS][PERSON_NAME][DOMAIN_NAME]" at bounding box center [282, 94] width 231 height 8
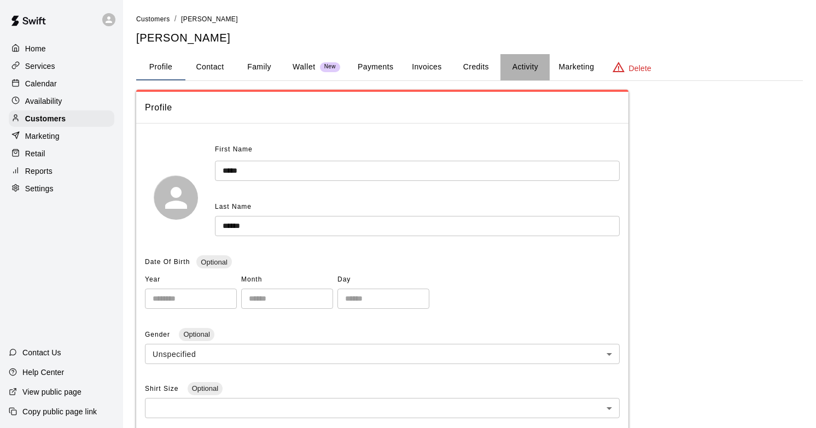
click at [505, 68] on button "Activity" at bounding box center [524, 67] width 49 height 26
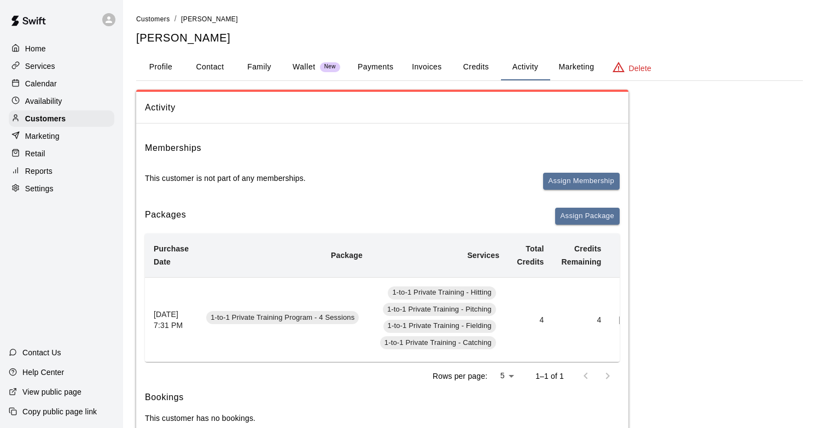
scroll to position [30, 0]
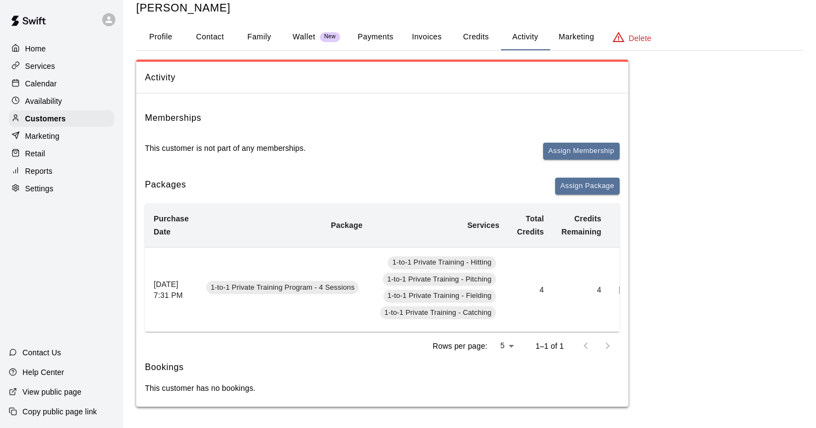
click at [481, 43] on button "Credits" at bounding box center [475, 37] width 49 height 26
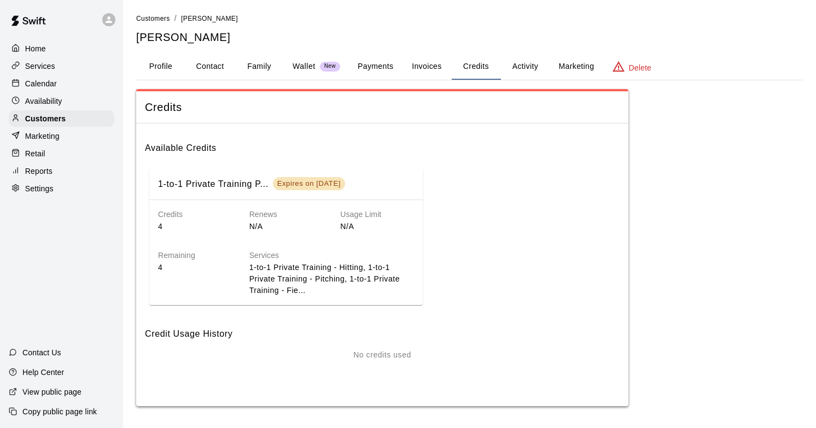
scroll to position [1, 0]
click at [526, 66] on button "Activity" at bounding box center [524, 67] width 49 height 26
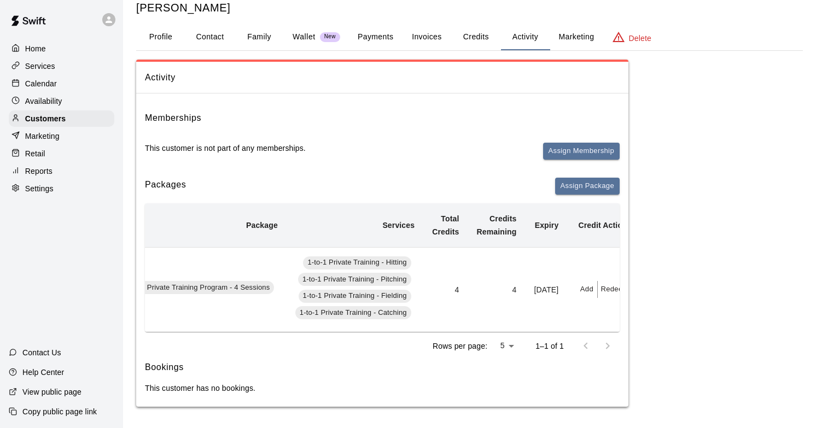
scroll to position [0, 110]
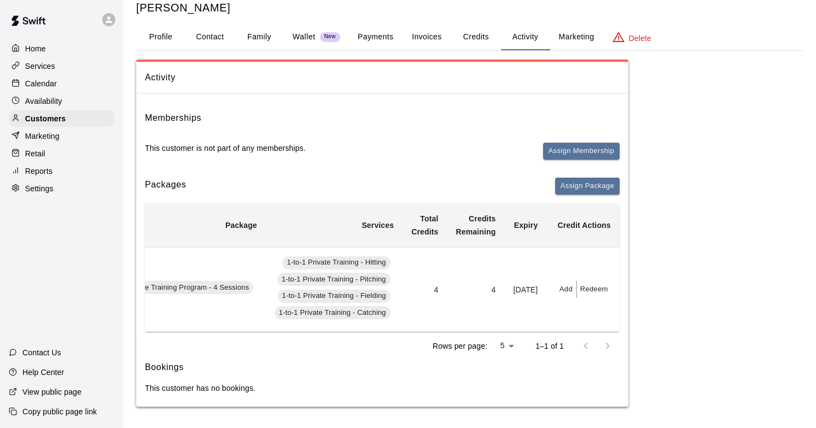
click at [596, 291] on button "Redeem" at bounding box center [593, 289] width 33 height 17
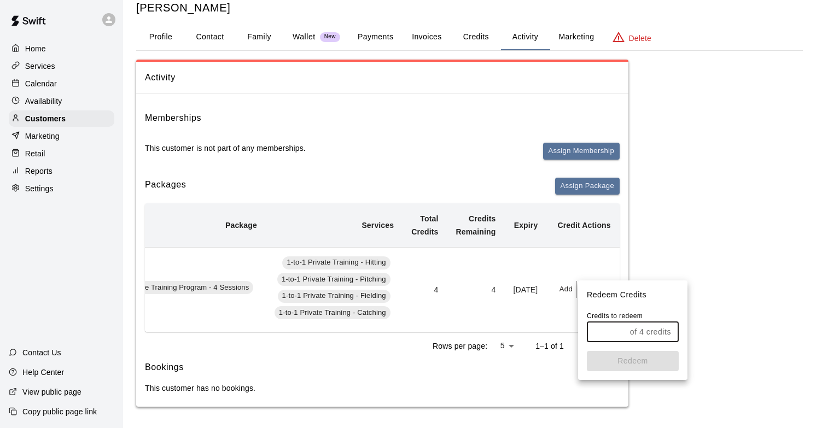
click at [616, 328] on input "text" at bounding box center [606, 332] width 39 height 20
type input "*"
click at [638, 370] on button "Redeem" at bounding box center [633, 361] width 92 height 20
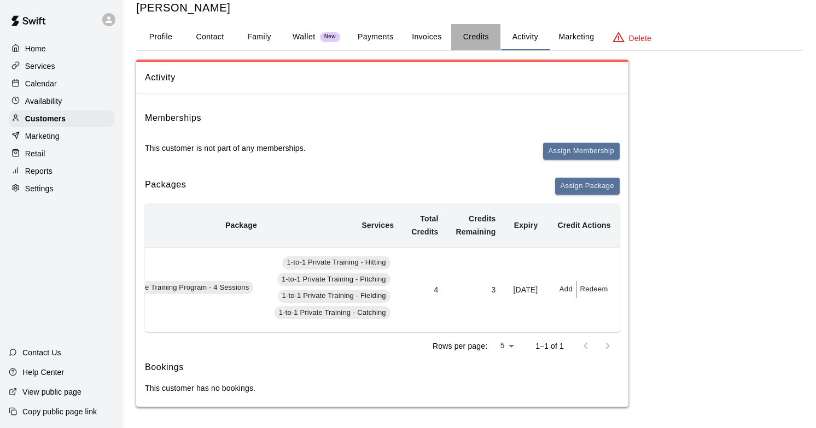
click at [479, 31] on button "Credits" at bounding box center [475, 37] width 49 height 26
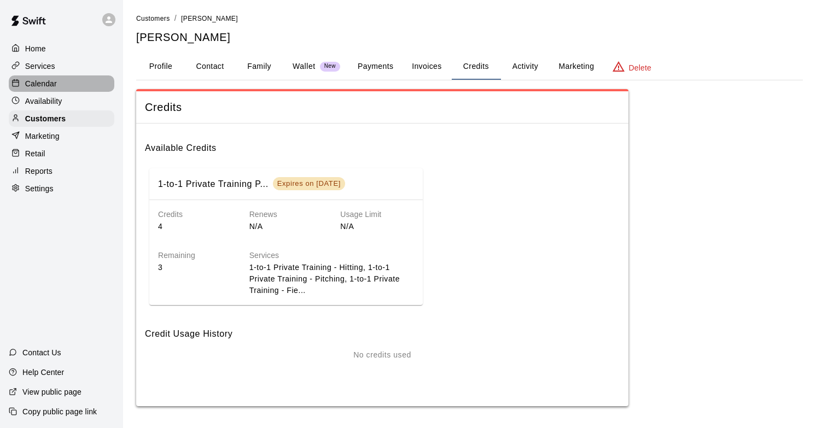
click at [69, 81] on div "Calendar" at bounding box center [62, 83] width 106 height 16
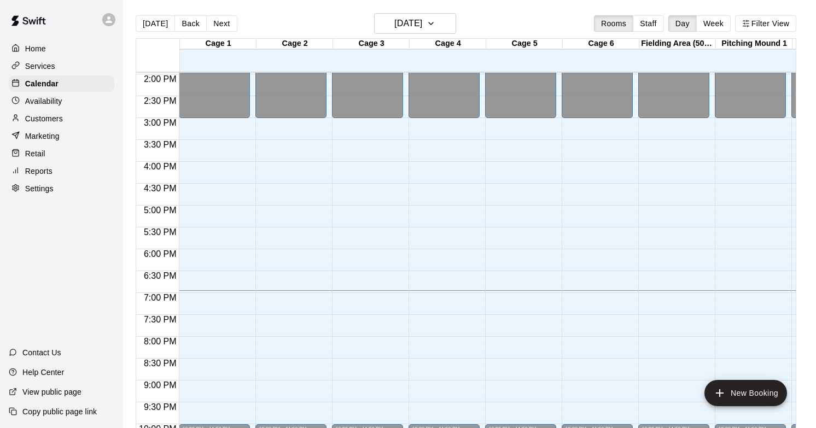
scroll to position [611, 0]
click at [398, 28] on h6 "[DATE]" at bounding box center [408, 23] width 28 height 15
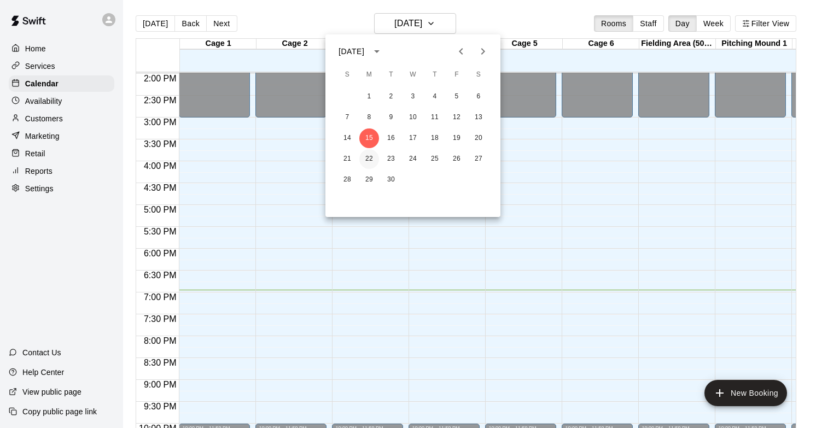
click at [371, 155] on button "22" at bounding box center [369, 159] width 20 height 20
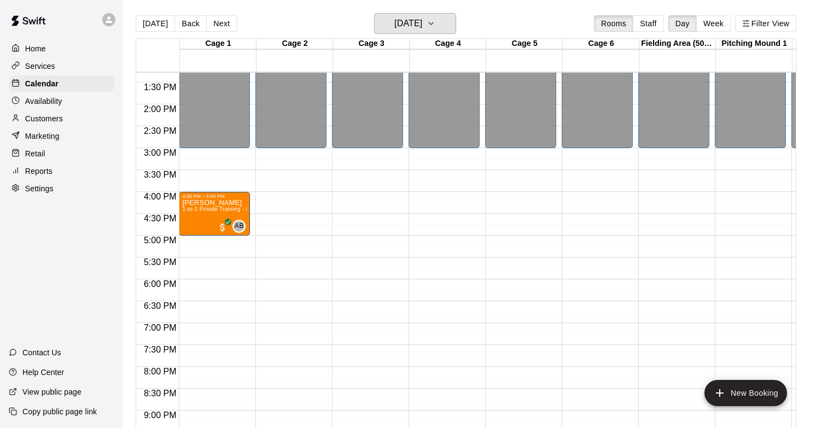
scroll to position [582, 0]
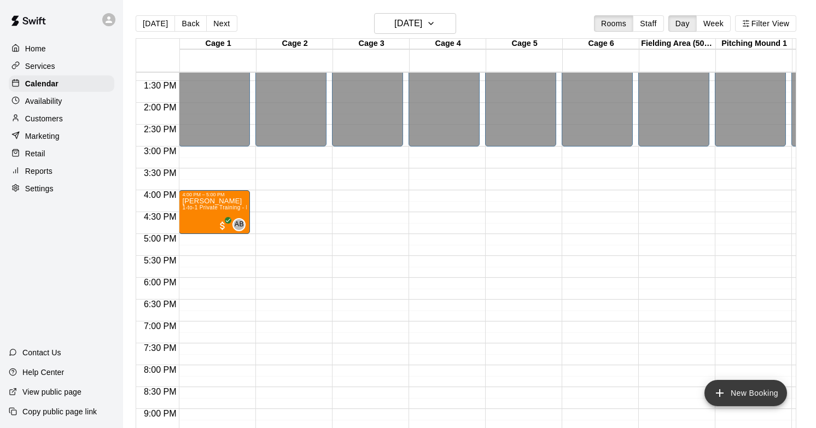
click at [756, 390] on button "New Booking" at bounding box center [745, 393] width 83 height 26
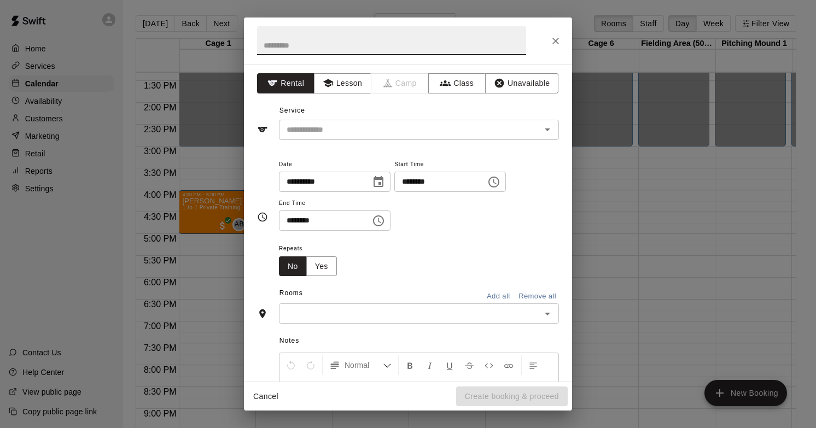
click at [381, 45] on input "text" at bounding box center [391, 40] width 269 height 29
type input "********"
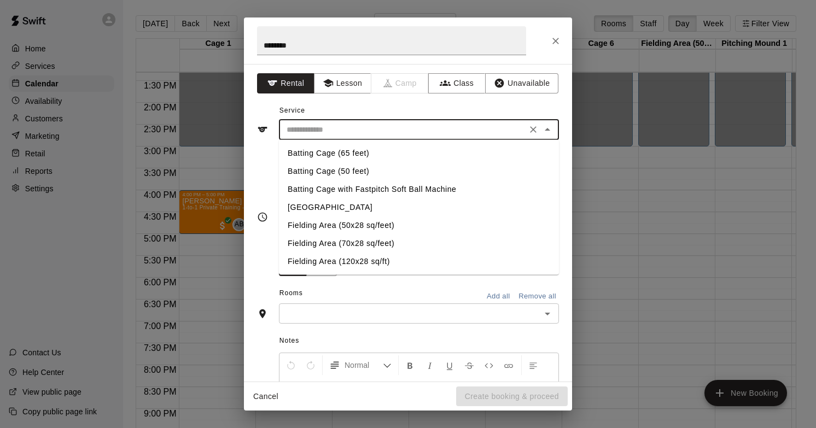
click at [357, 123] on input "text" at bounding box center [402, 130] width 241 height 14
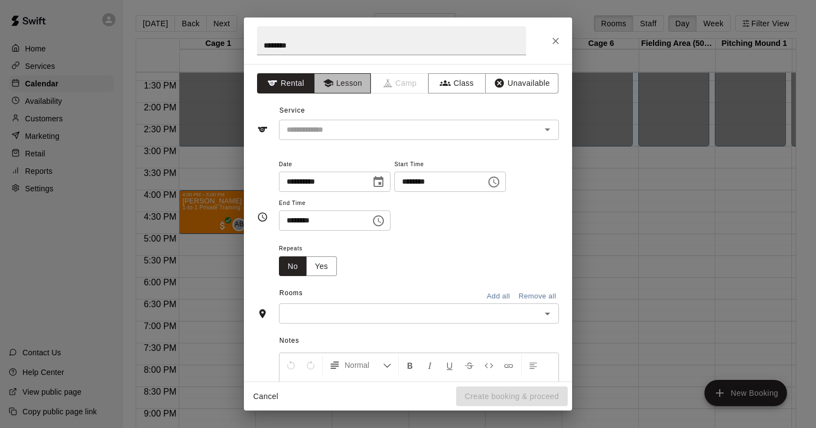
click at [346, 83] on button "Lesson" at bounding box center [342, 83] width 57 height 20
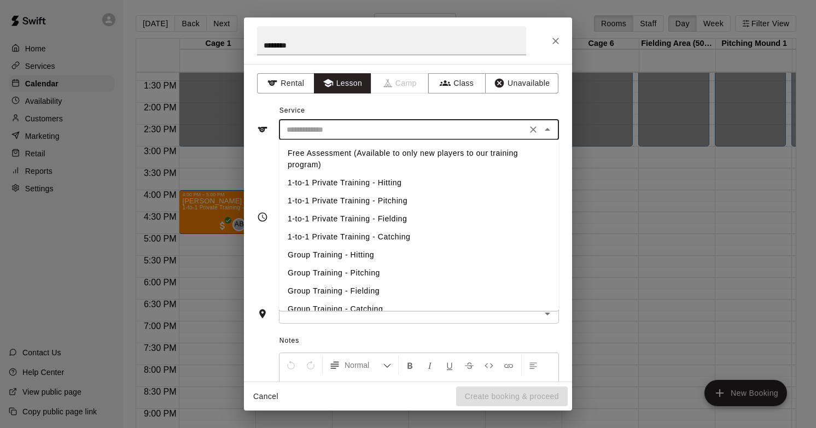
click at [346, 126] on input "text" at bounding box center [402, 130] width 241 height 14
click at [349, 179] on li "1-to-1 Private Training - Hitting" at bounding box center [419, 183] width 280 height 18
type input "**********"
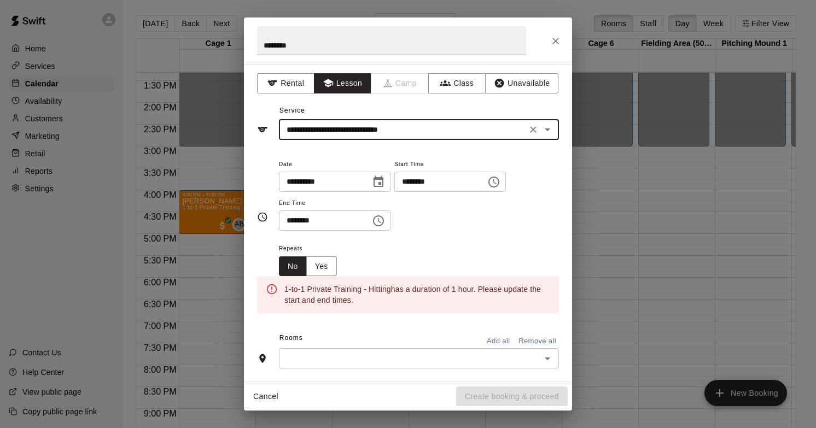
click at [381, 218] on icon "Choose time, selected time is 6:30 PM" at bounding box center [378, 220] width 13 height 13
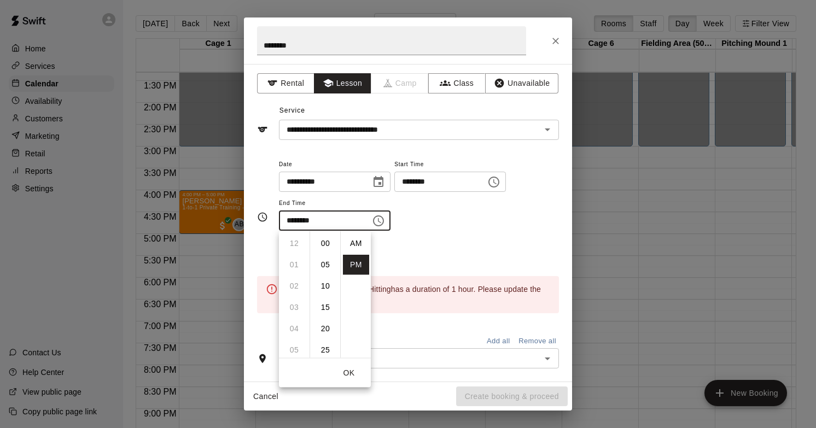
scroll to position [20, 0]
click at [299, 258] on li "07" at bounding box center [294, 265] width 26 height 20
click at [324, 241] on li "00" at bounding box center [325, 244] width 26 height 20
type input "********"
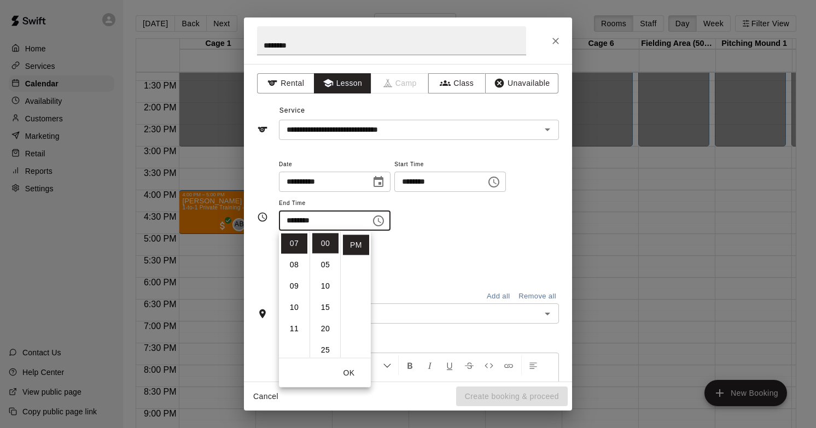
click at [468, 240] on div "**********" at bounding box center [419, 200] width 280 height 85
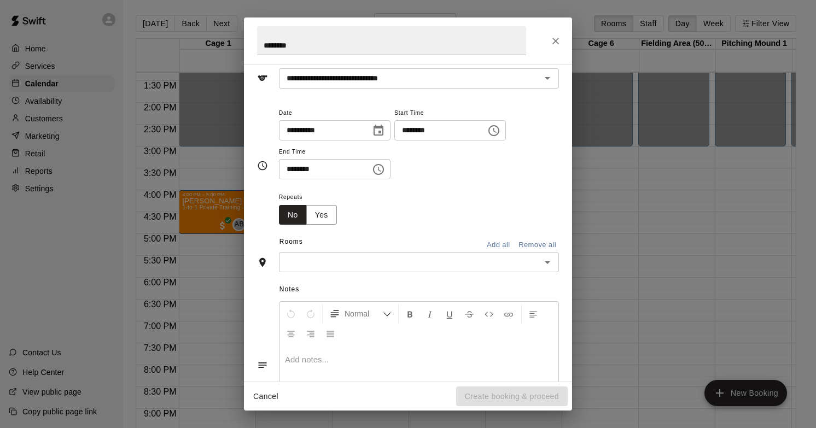
scroll to position [52, 0]
click at [499, 254] on div "​" at bounding box center [419, 262] width 280 height 20
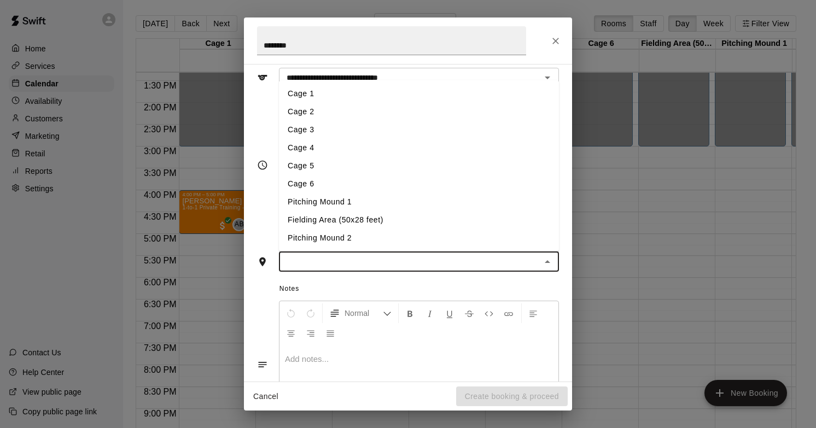
click at [407, 95] on li "Cage 1" at bounding box center [419, 94] width 280 height 18
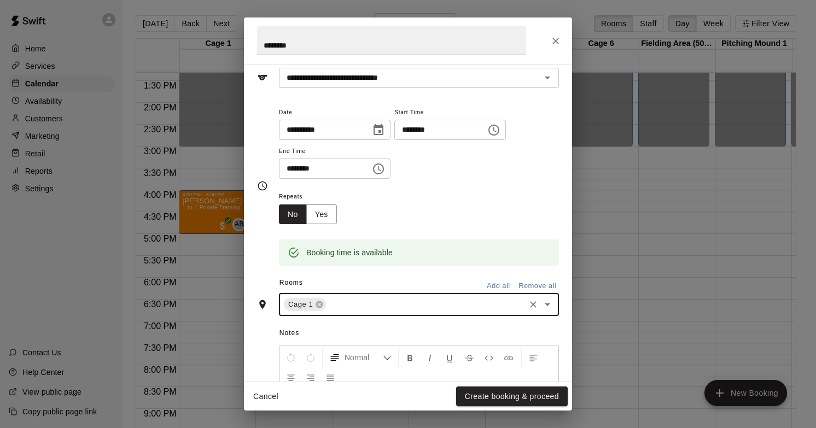
click at [441, 206] on div "Repeats No Yes" at bounding box center [419, 207] width 280 height 34
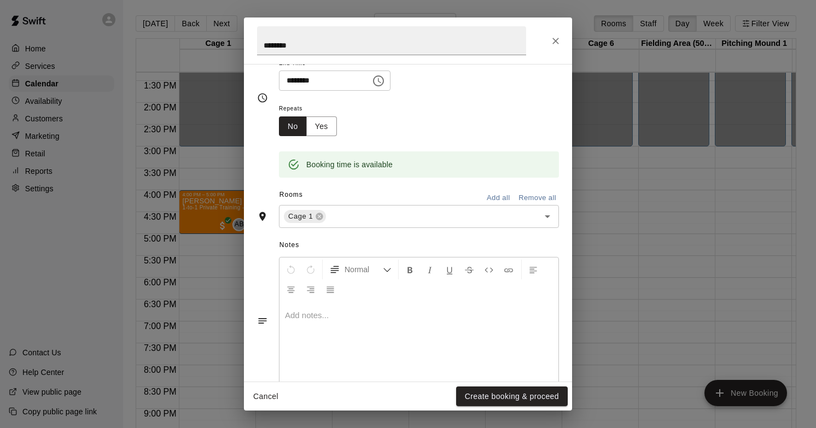
scroll to position [163, 0]
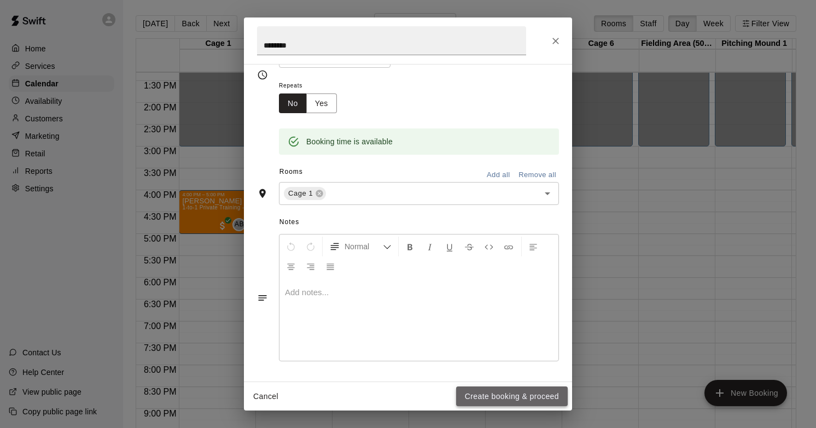
click at [509, 398] on button "Create booking & proceed" at bounding box center [512, 397] width 112 height 20
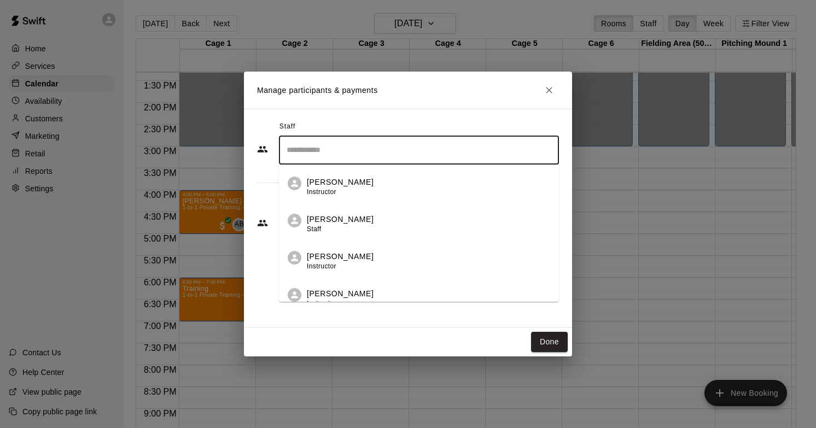
click at [352, 150] on input "Search staff" at bounding box center [419, 150] width 270 height 19
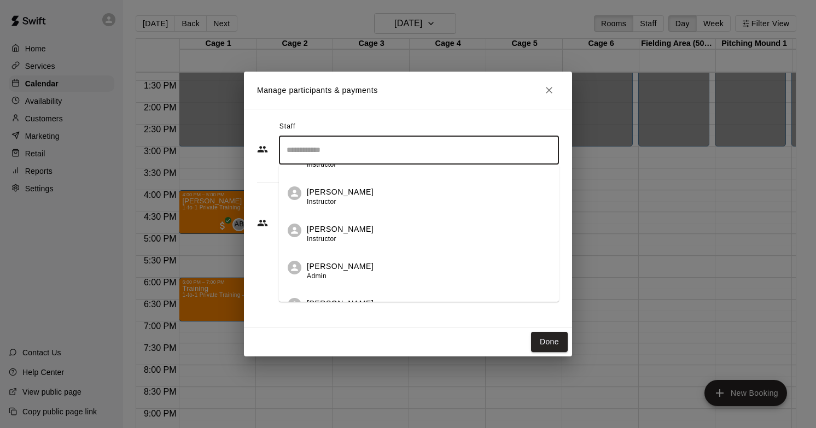
scroll to position [102, 0]
click at [386, 196] on div "[PERSON_NAME] Instructor" at bounding box center [428, 196] width 243 height 21
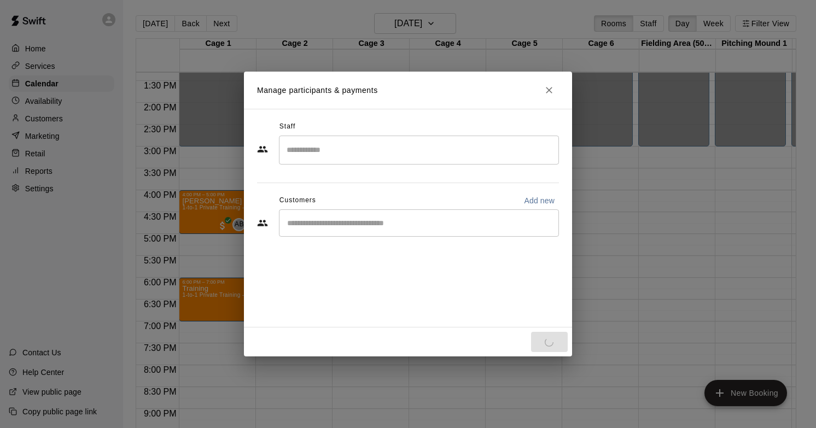
click at [399, 166] on div "Staff ​ Customers Add new ​" at bounding box center [408, 183] width 302 height 130
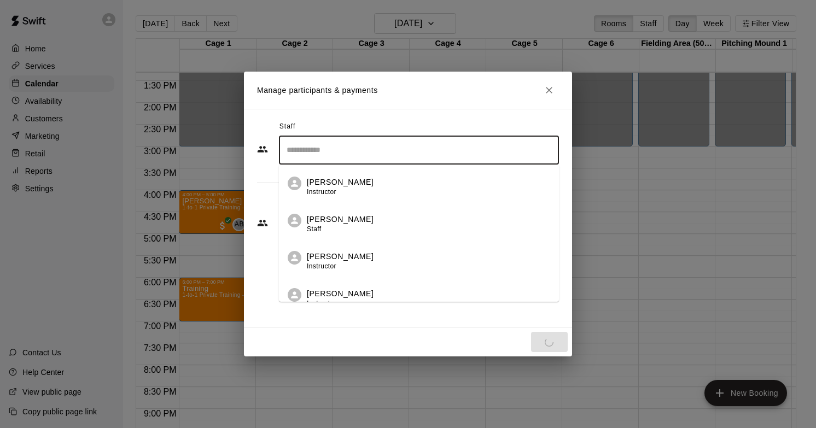
click at [406, 156] on input "Search staff" at bounding box center [419, 150] width 270 height 19
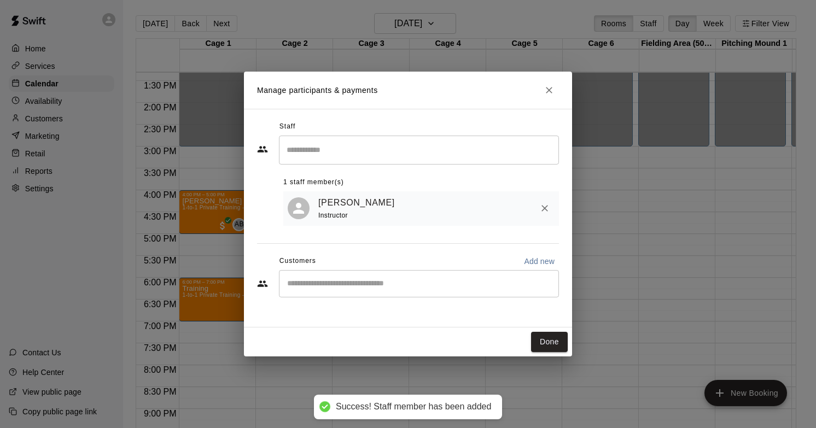
click at [254, 194] on div "Staff ​ 1 staff member(s) [PERSON_NAME] Instructor Customers Add new ​" at bounding box center [408, 218] width 328 height 219
click at [348, 282] on input "Start typing to search customers..." at bounding box center [419, 283] width 270 height 11
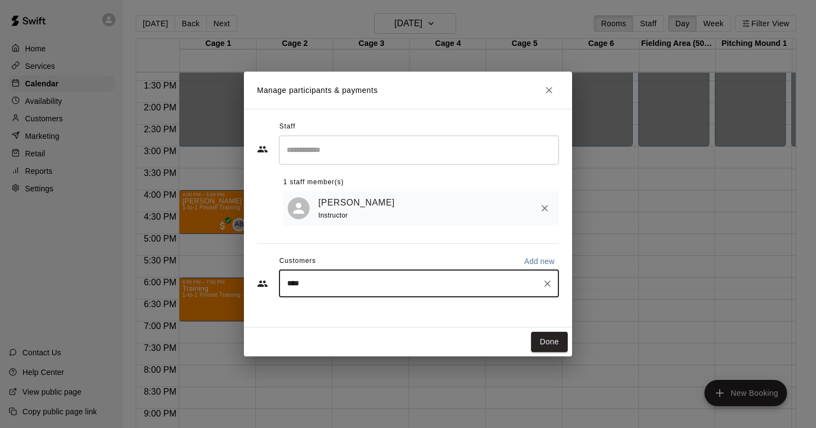
type input "*****"
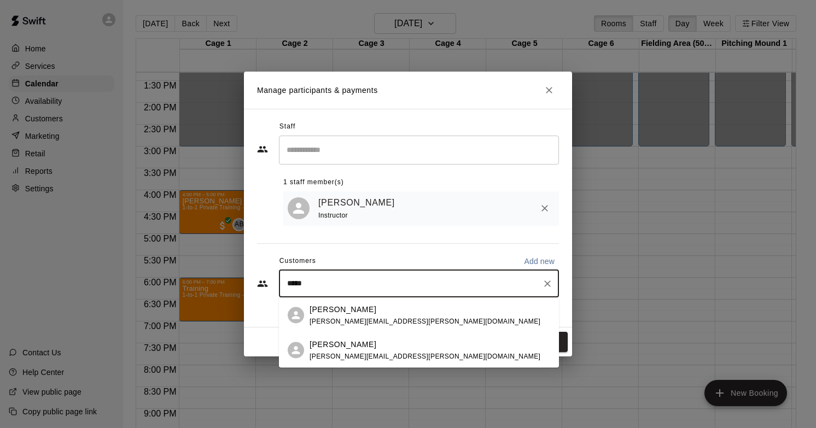
click at [363, 306] on div "[PERSON_NAME]" at bounding box center [425, 309] width 231 height 11
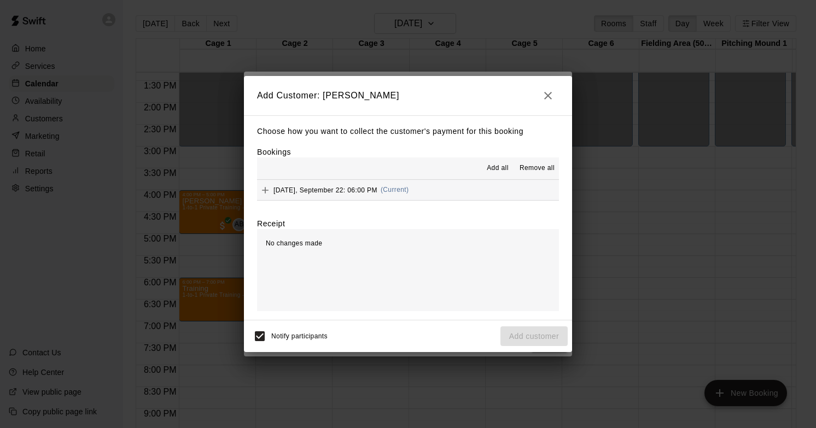
click at [504, 170] on span "Add all" at bounding box center [498, 168] width 22 height 11
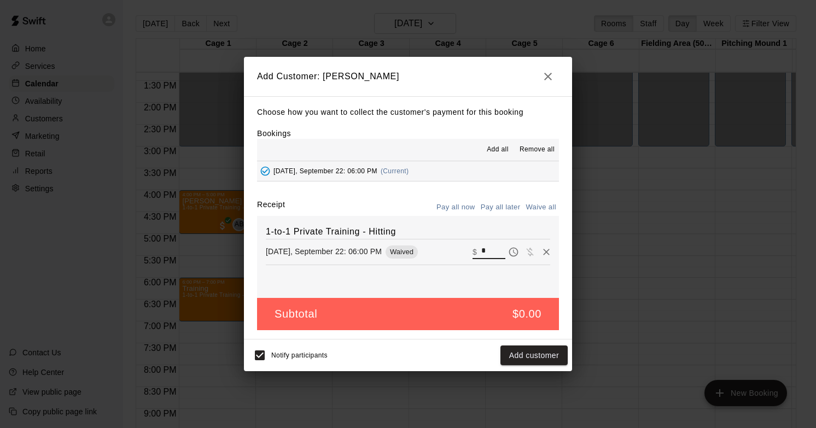
click at [500, 251] on input "*" at bounding box center [493, 252] width 24 height 14
click at [507, 353] on button "Add customer" at bounding box center [533, 356] width 67 height 20
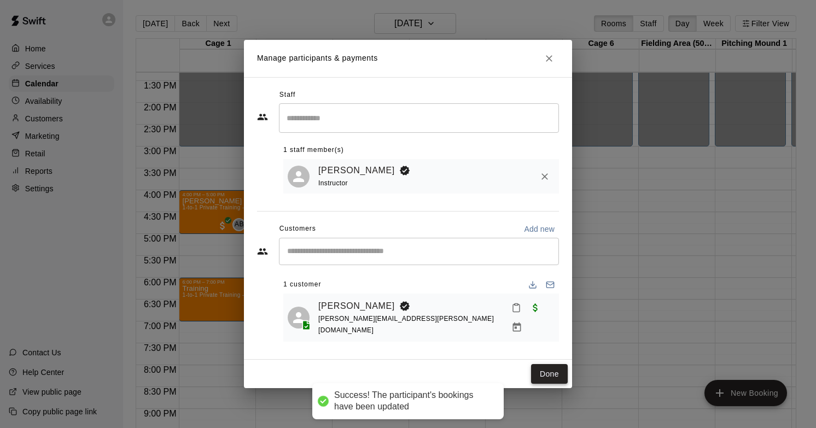
click at [552, 364] on button "Done" at bounding box center [549, 374] width 37 height 20
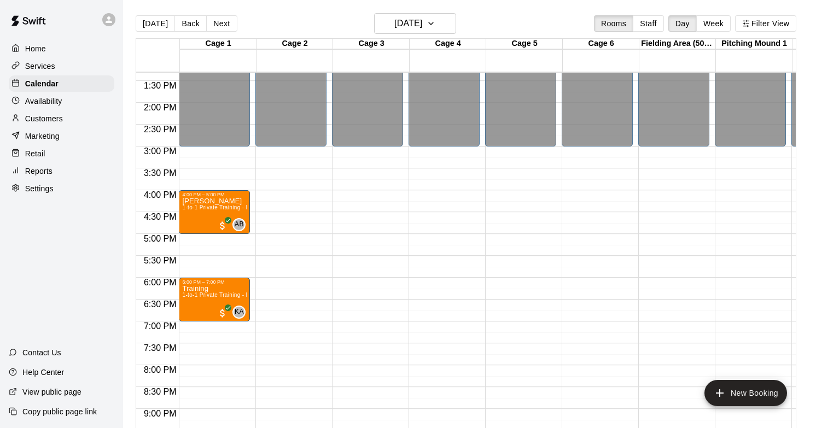
click at [66, 120] on div "Customers" at bounding box center [62, 118] width 106 height 16
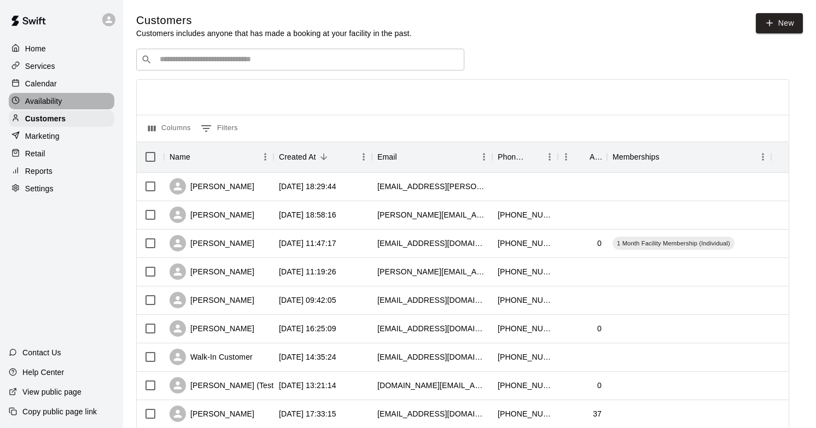
click at [63, 98] on div "Availability" at bounding box center [62, 101] width 106 height 16
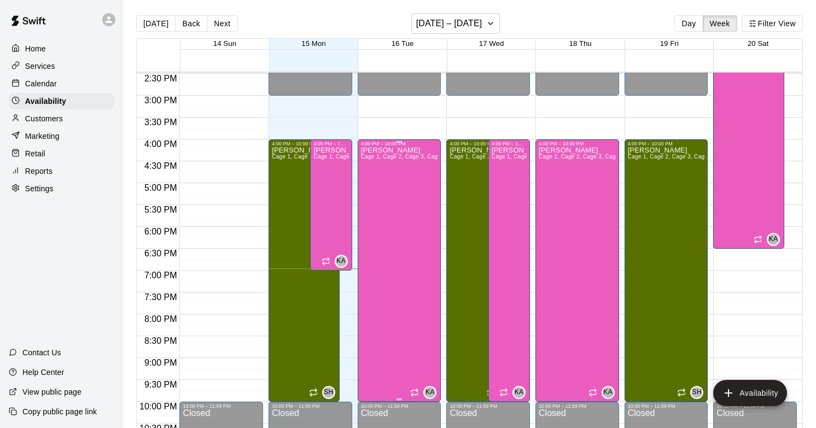
scroll to position [632, 0]
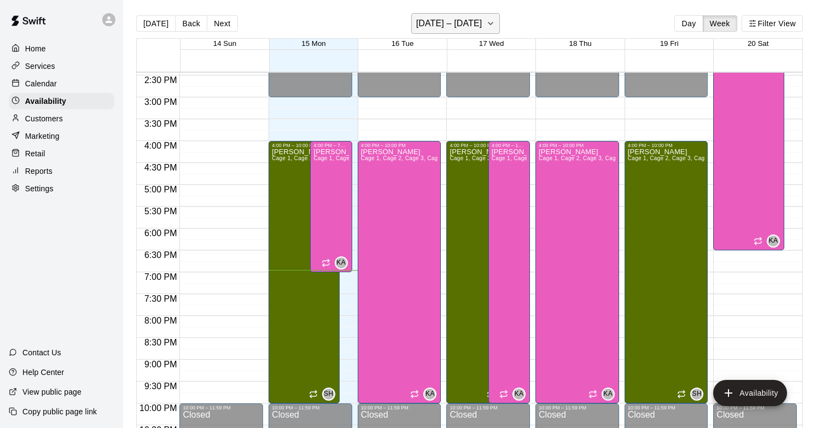
click at [472, 19] on h6 "[DATE] – [DATE]" at bounding box center [449, 23] width 66 height 15
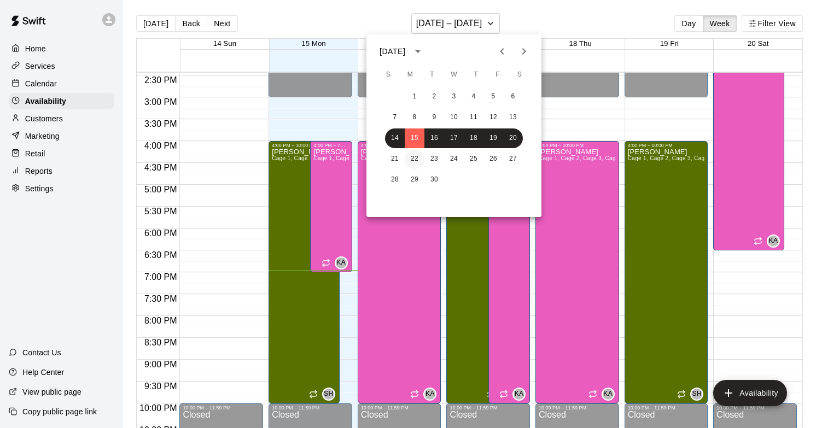
click at [410, 160] on button "22" at bounding box center [415, 159] width 20 height 20
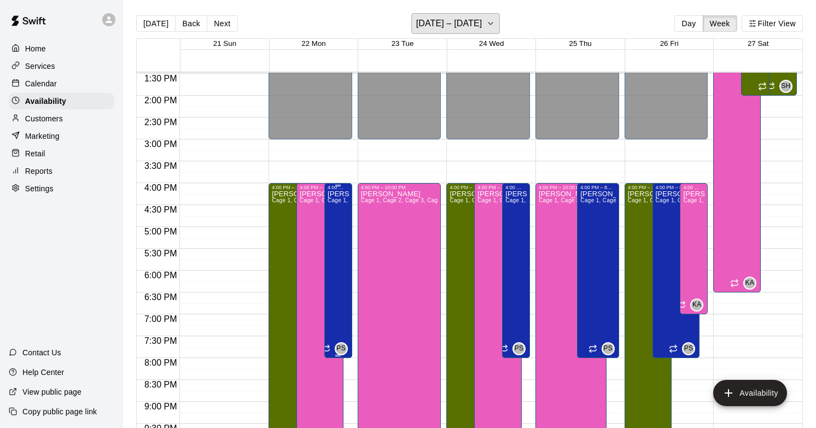
scroll to position [593, 0]
